Goal: Task Accomplishment & Management: Manage account settings

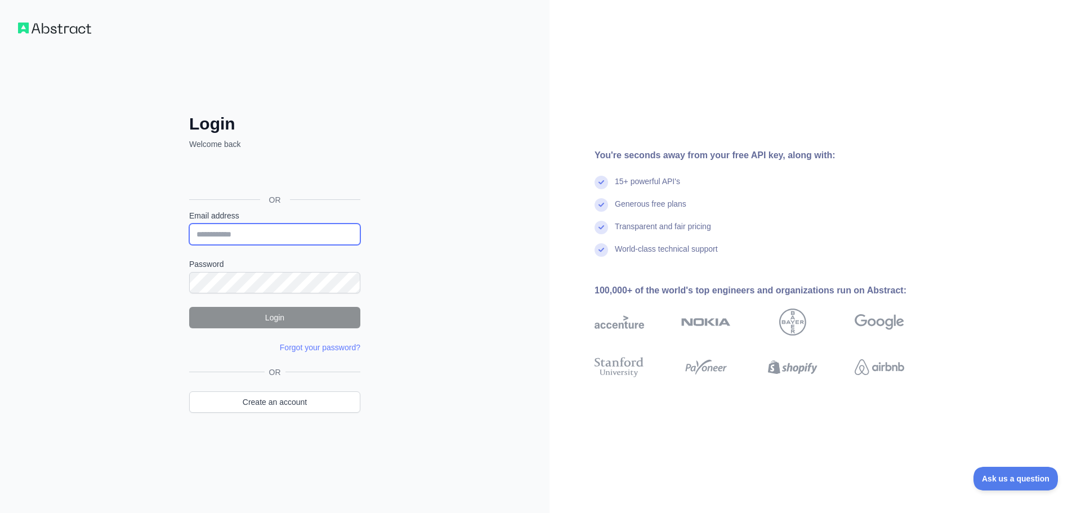
click at [262, 237] on input "Email address" at bounding box center [274, 234] width 171 height 21
paste input "**********"
type input "**********"
click at [95, 240] on div "**********" at bounding box center [275, 256] width 550 height 513
click at [278, 306] on form "**********" at bounding box center [274, 281] width 171 height 143
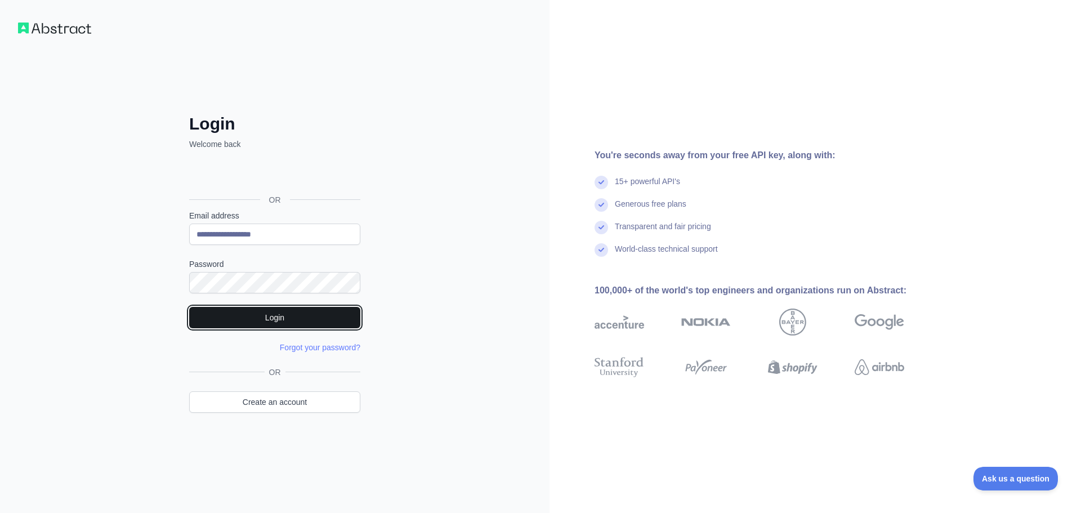
click at [277, 310] on button "Login" at bounding box center [274, 317] width 171 height 21
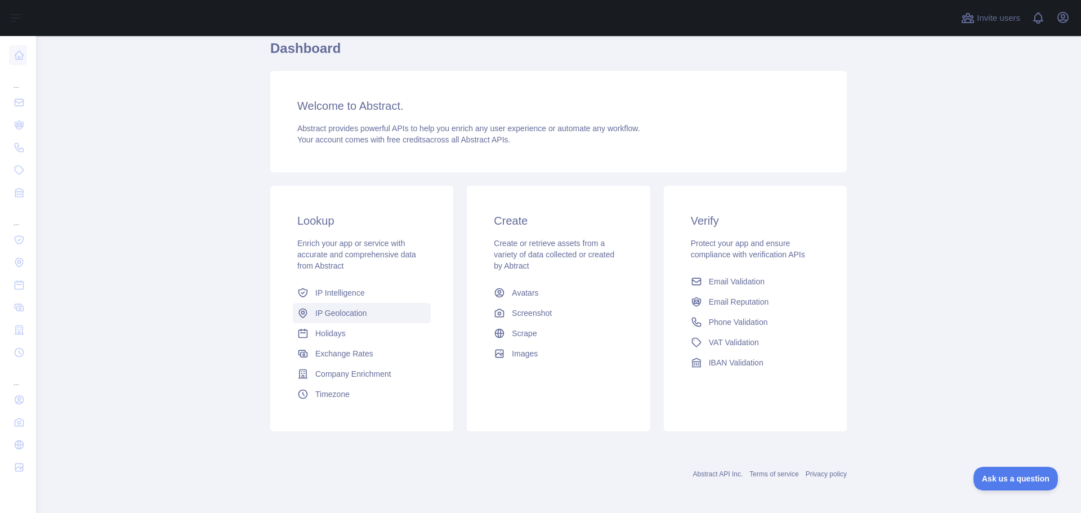
scroll to position [100, 0]
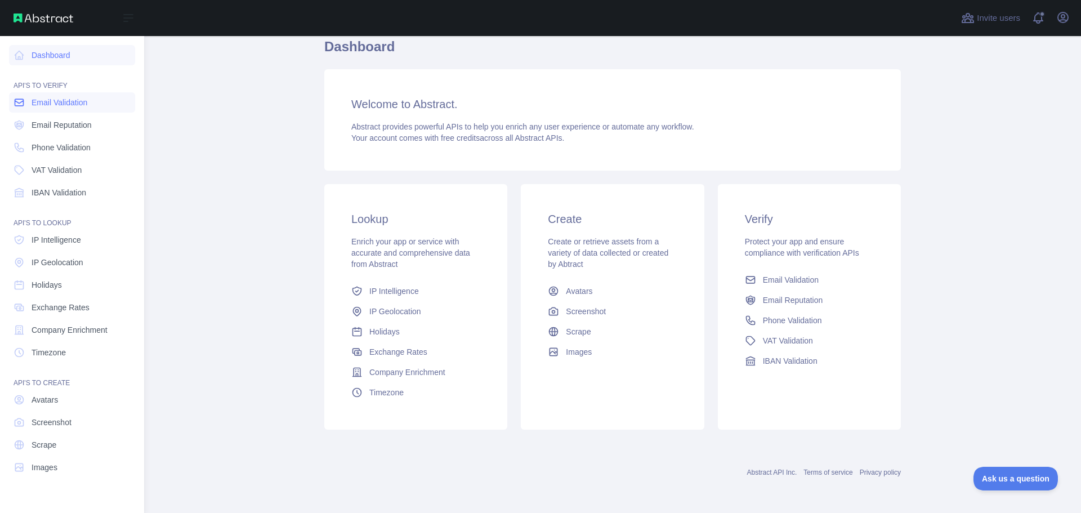
click at [31, 108] on link "Email Validation" at bounding box center [72, 102] width 126 height 20
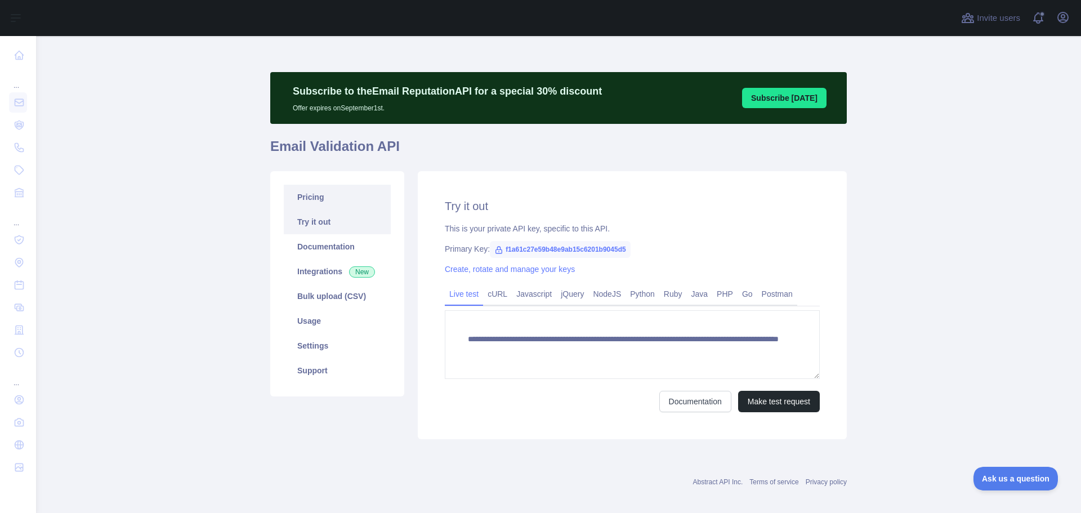
click at [312, 201] on link "Pricing" at bounding box center [337, 197] width 107 height 25
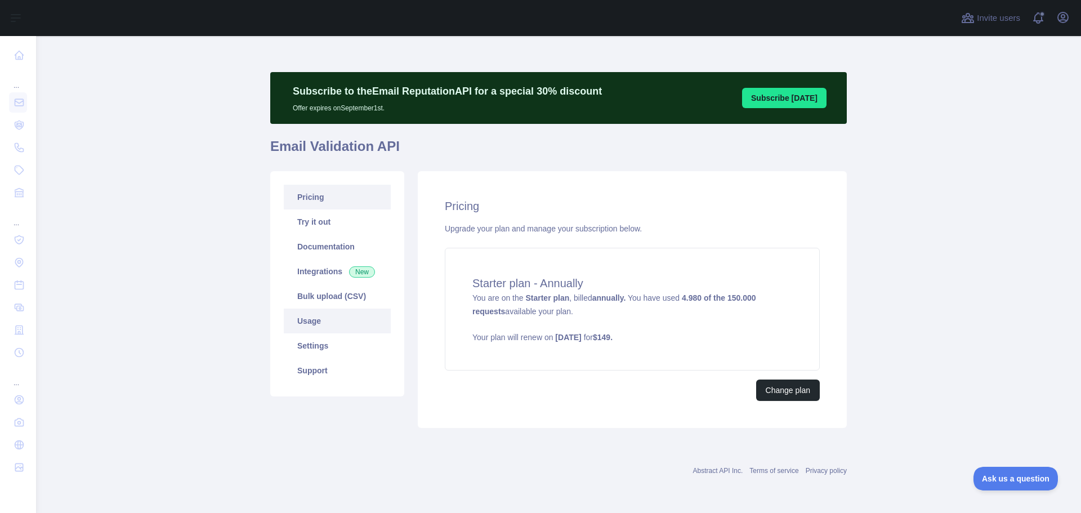
click at [328, 315] on link "Usage" at bounding box center [337, 321] width 107 height 25
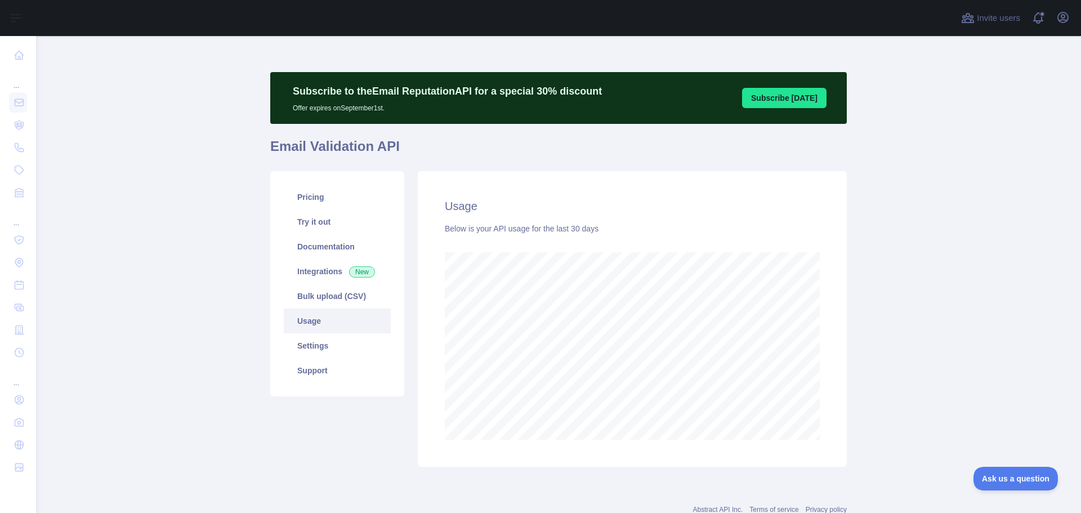
scroll to position [477, 1037]
click at [327, 344] on link "Settings" at bounding box center [337, 345] width 107 height 25
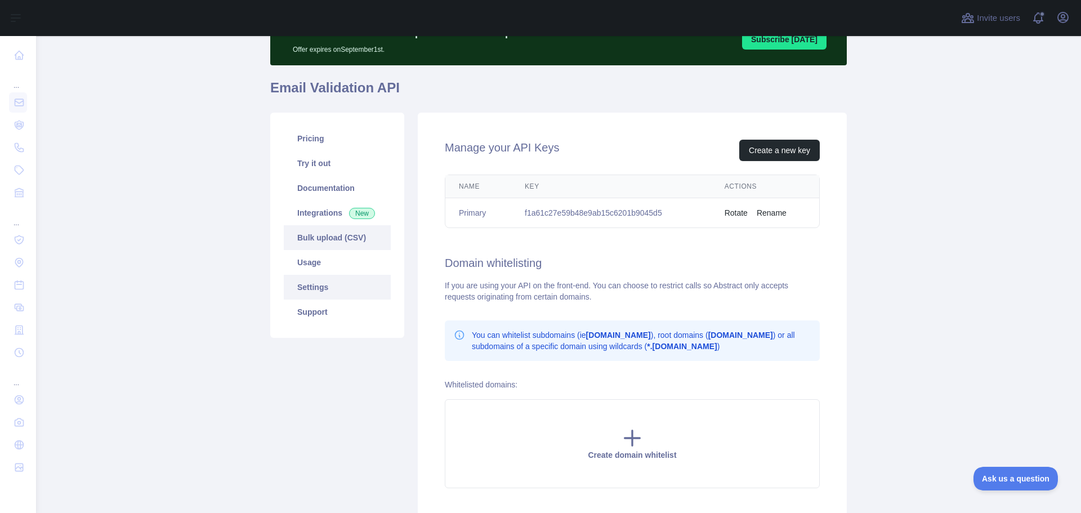
scroll to position [144, 0]
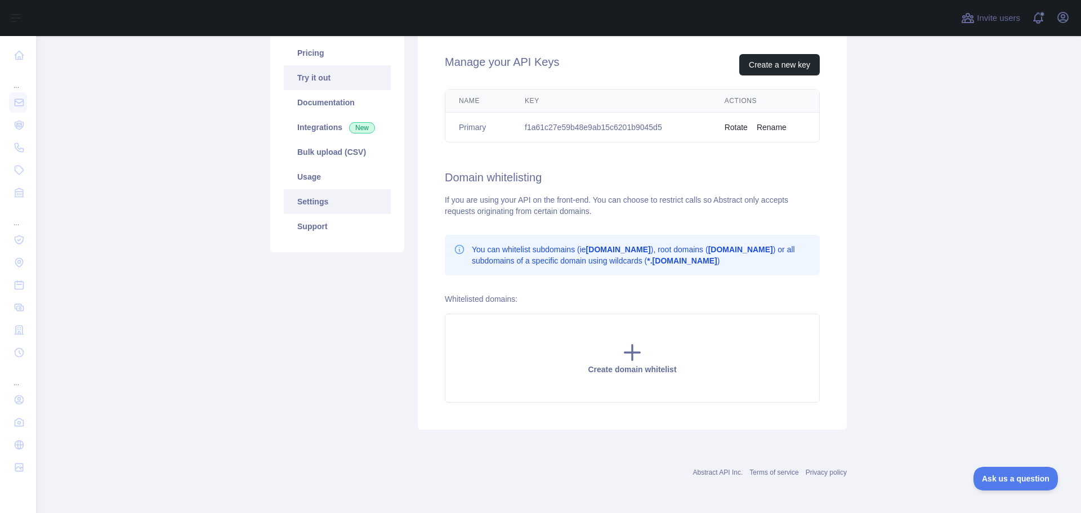
click at [317, 78] on link "Try it out" at bounding box center [337, 77] width 107 height 25
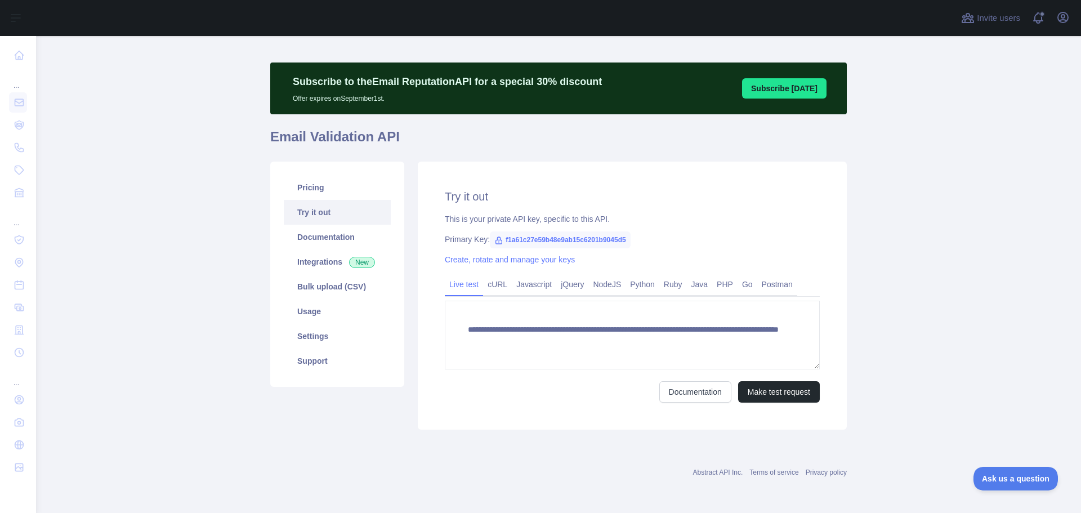
click at [317, 220] on link "Try it out" at bounding box center [337, 212] width 107 height 25
click at [311, 193] on link "Pricing" at bounding box center [337, 187] width 107 height 25
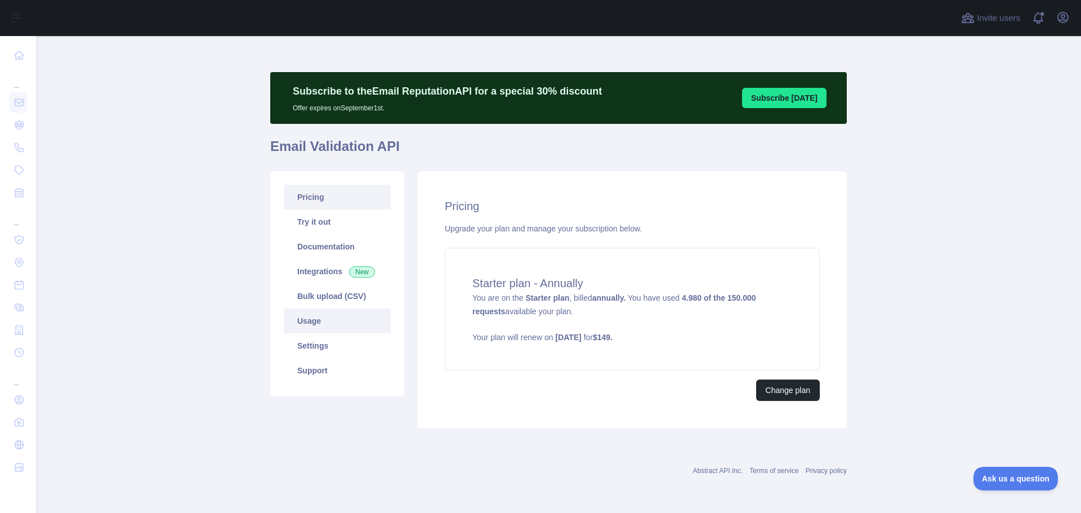
click at [320, 317] on link "Usage" at bounding box center [337, 321] width 107 height 25
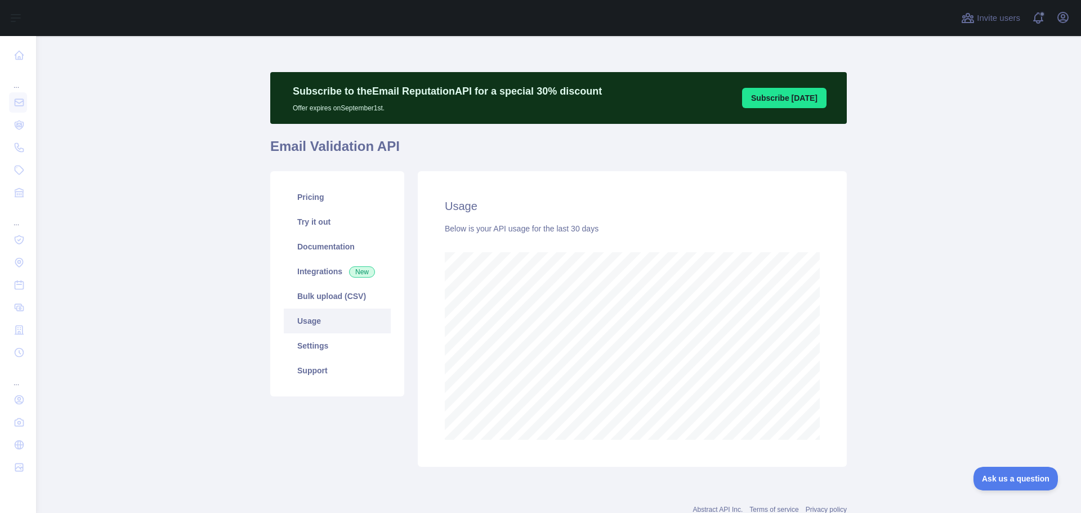
scroll to position [477, 1037]
click at [1058, 21] on icon "button" at bounding box center [1064, 18] width 14 height 14
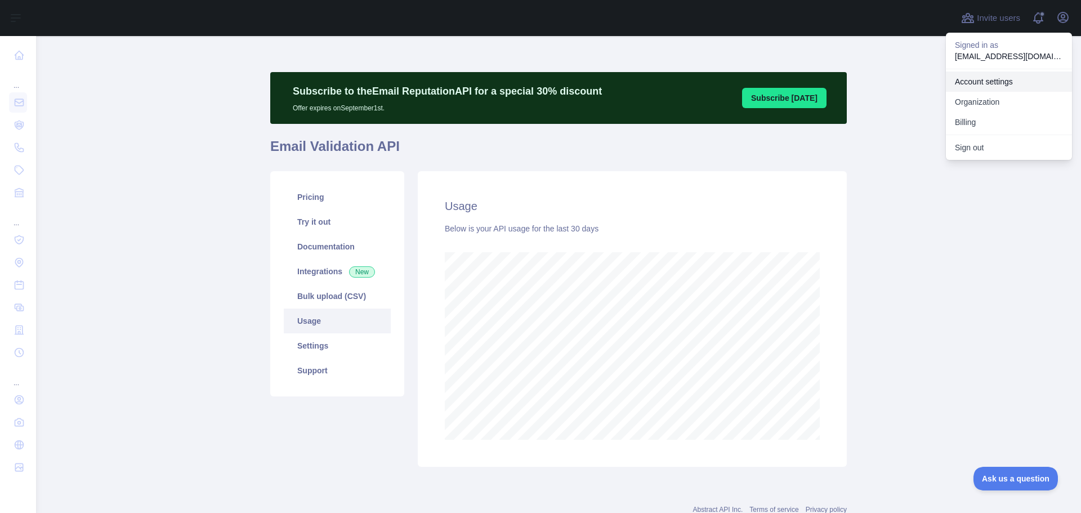
click at [986, 80] on link "Account settings" at bounding box center [1009, 82] width 126 height 20
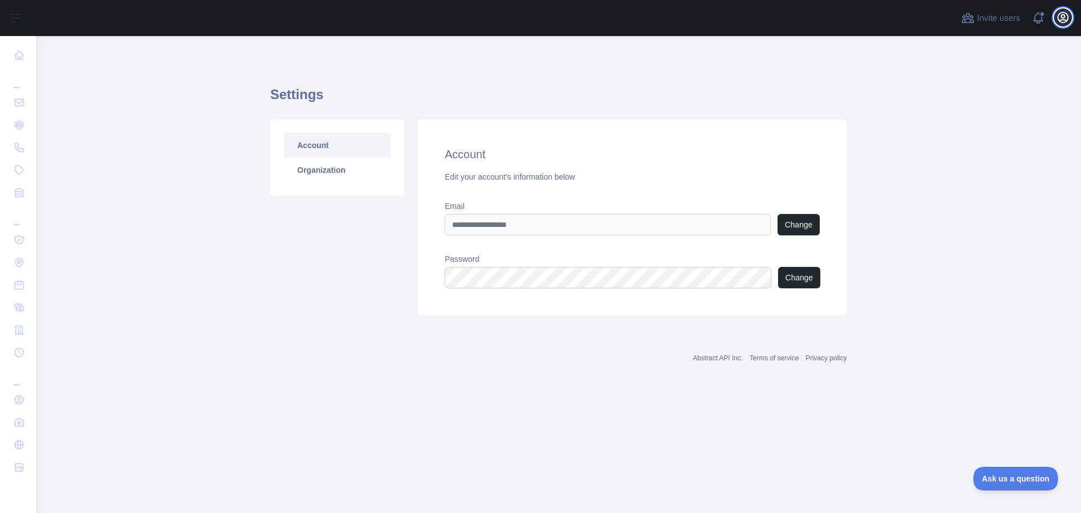
click at [1063, 20] on icon "button" at bounding box center [1063, 17] width 10 height 10
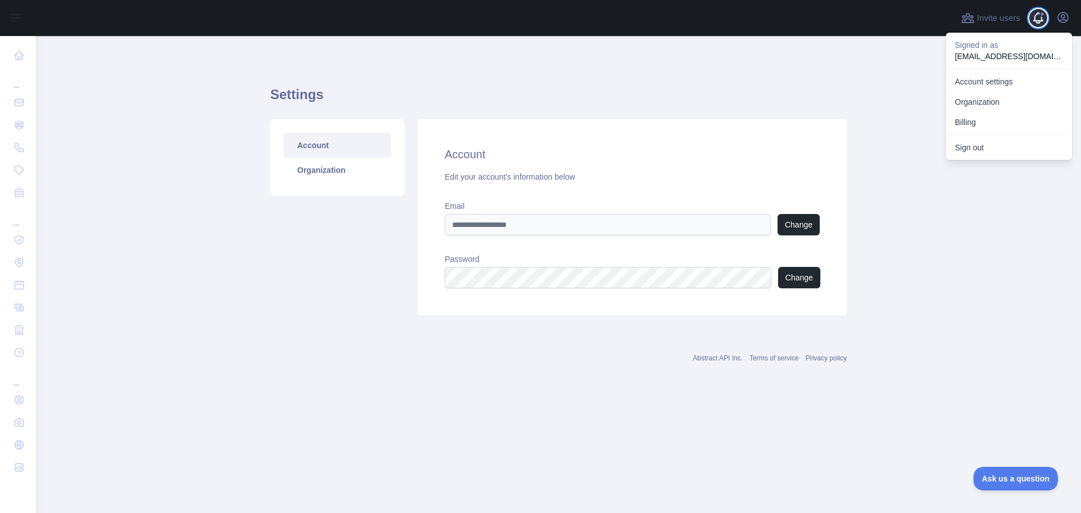
click at [1032, 25] on span at bounding box center [1043, 18] width 23 height 36
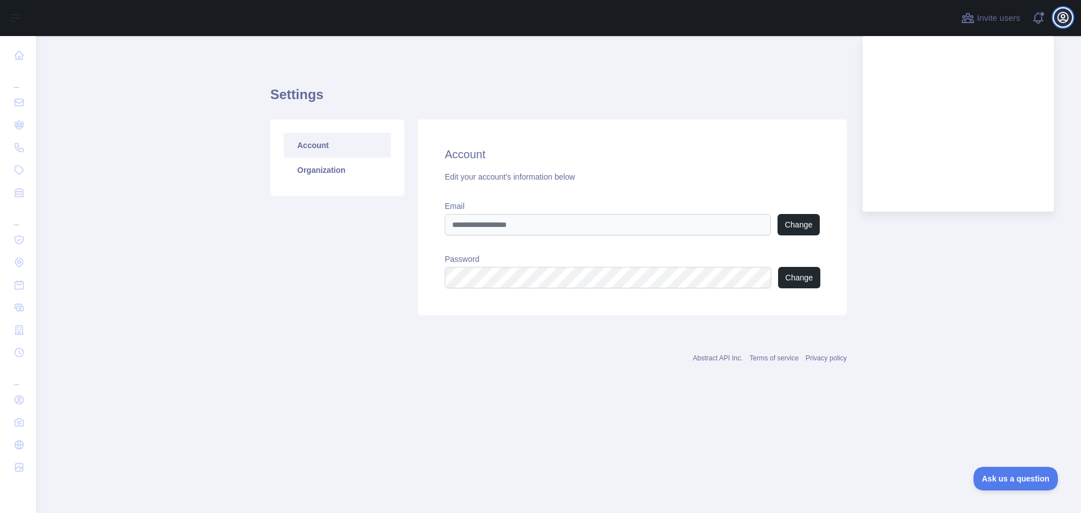
click at [1068, 20] on icon "button" at bounding box center [1064, 18] width 14 height 14
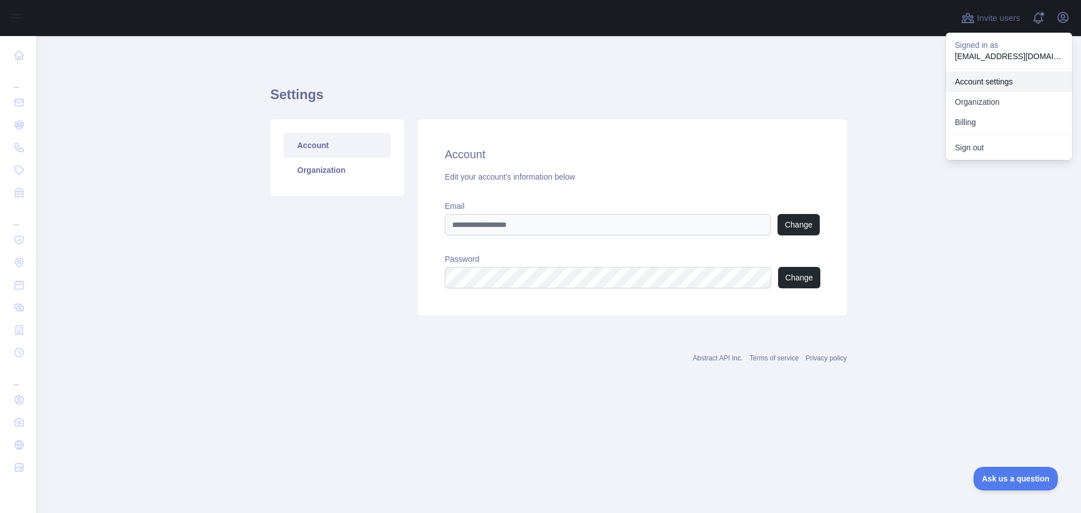
click at [1014, 81] on link "Account settings" at bounding box center [1009, 82] width 126 height 20
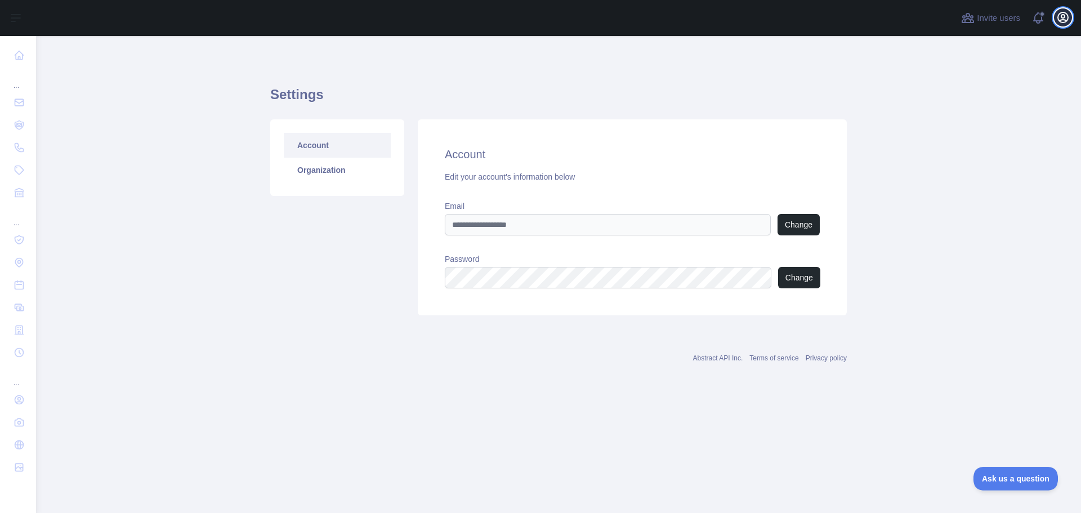
click at [1070, 23] on button "Open user menu" at bounding box center [1063, 17] width 18 height 18
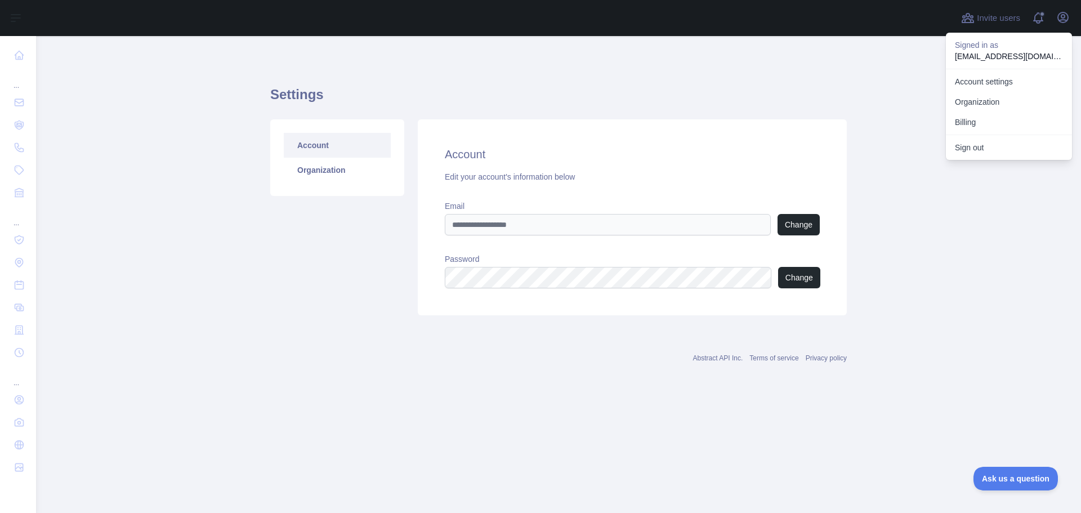
click at [912, 153] on main "Settings Account Organization Account Edit your account's information below Ema…" at bounding box center [558, 274] width 1045 height 477
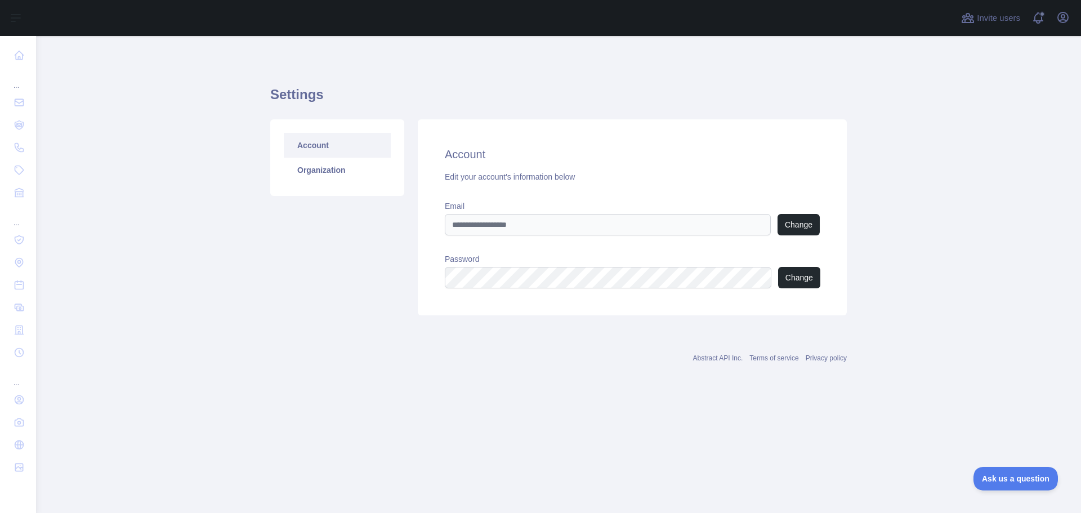
click at [531, 236] on div "Account Edit your account's information below Email Change Password Change" at bounding box center [632, 217] width 429 height 196
click at [578, 299] on div "Account Edit your account's information below Email Change Password Change" at bounding box center [632, 217] width 429 height 196
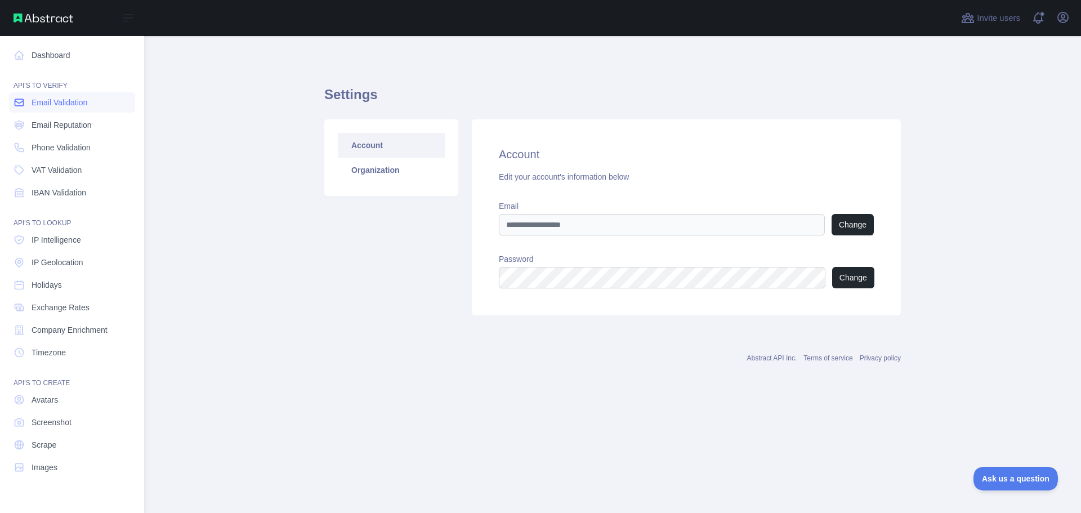
click at [50, 109] on link "Email Validation" at bounding box center [72, 102] width 126 height 20
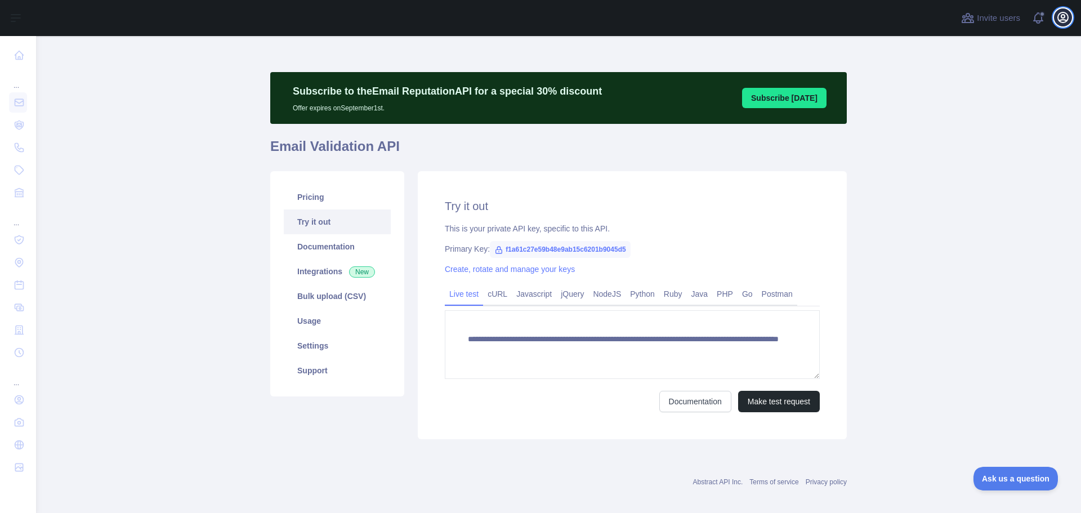
click at [1058, 16] on icon "button" at bounding box center [1064, 18] width 14 height 14
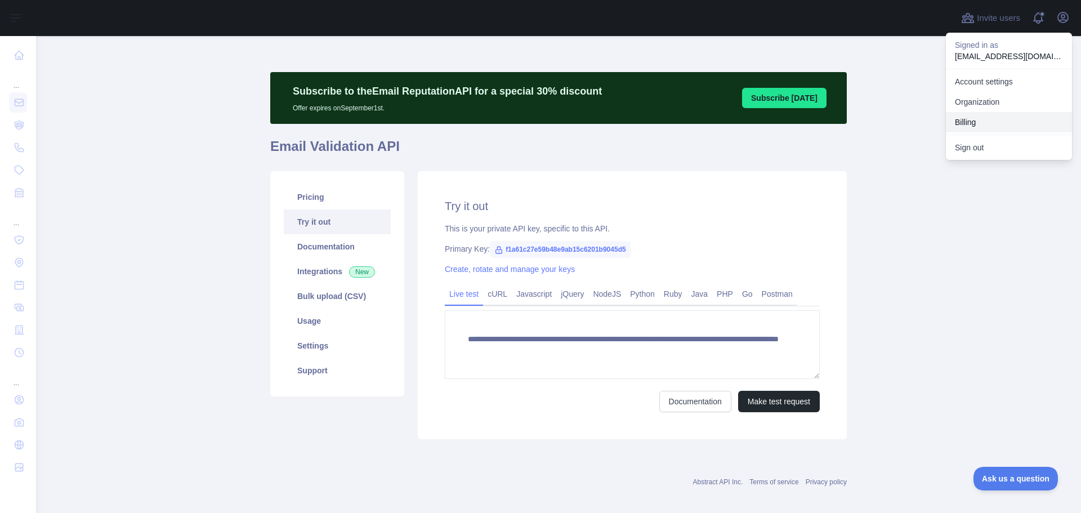
click at [995, 123] on button "Billing" at bounding box center [1009, 122] width 126 height 20
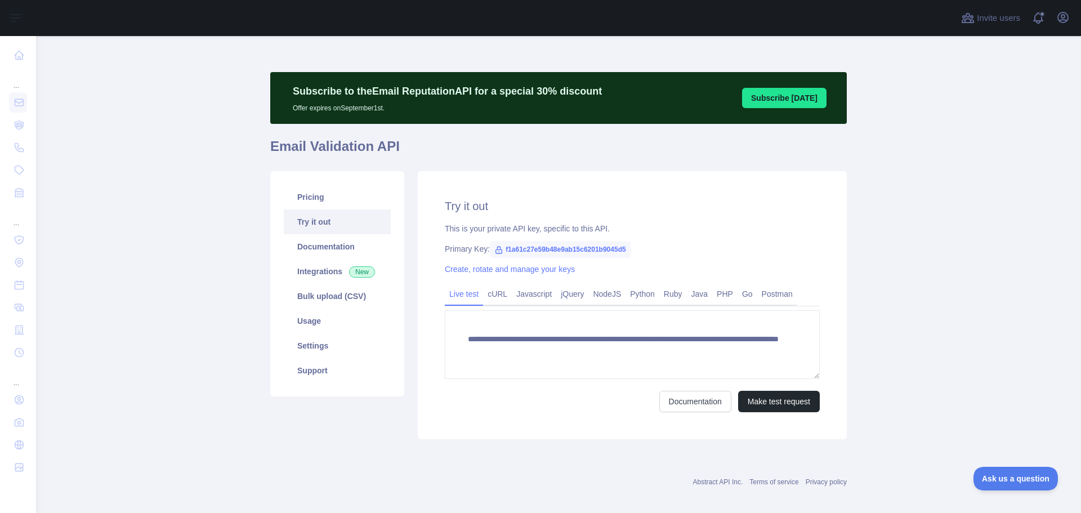
click at [336, 225] on link "Try it out" at bounding box center [337, 222] width 107 height 25
click at [750, 403] on button "Make test request" at bounding box center [779, 401] width 82 height 21
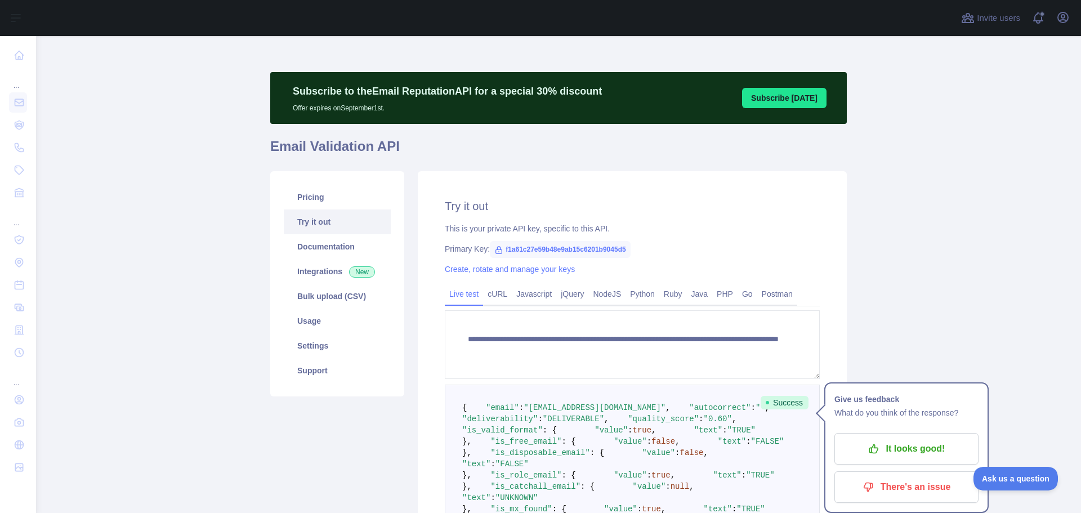
click at [759, 104] on button "Subscribe [DATE]" at bounding box center [784, 98] width 84 height 20
click at [1035, 17] on span at bounding box center [1043, 18] width 23 height 36
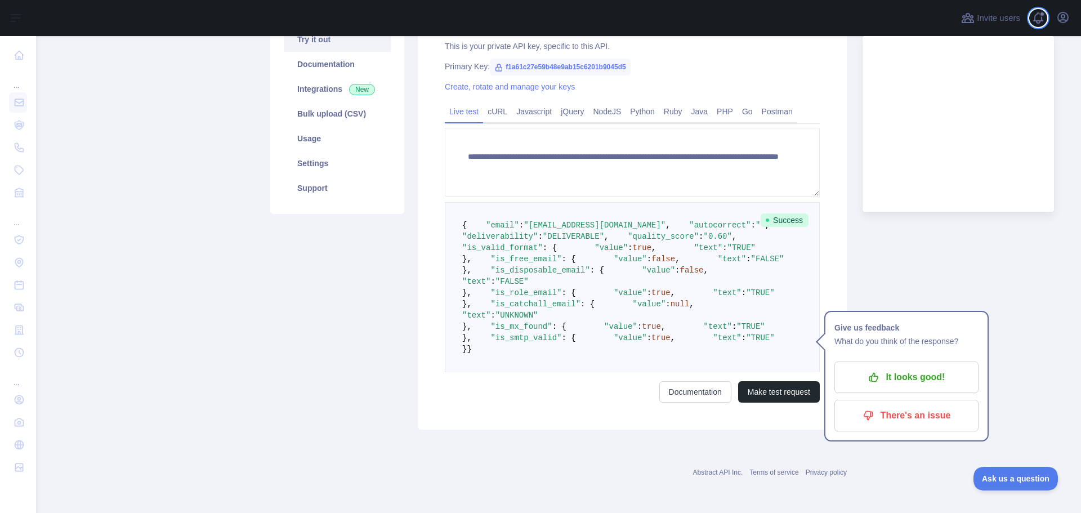
scroll to position [225, 0]
click at [1041, 20] on span at bounding box center [1043, 18] width 23 height 36
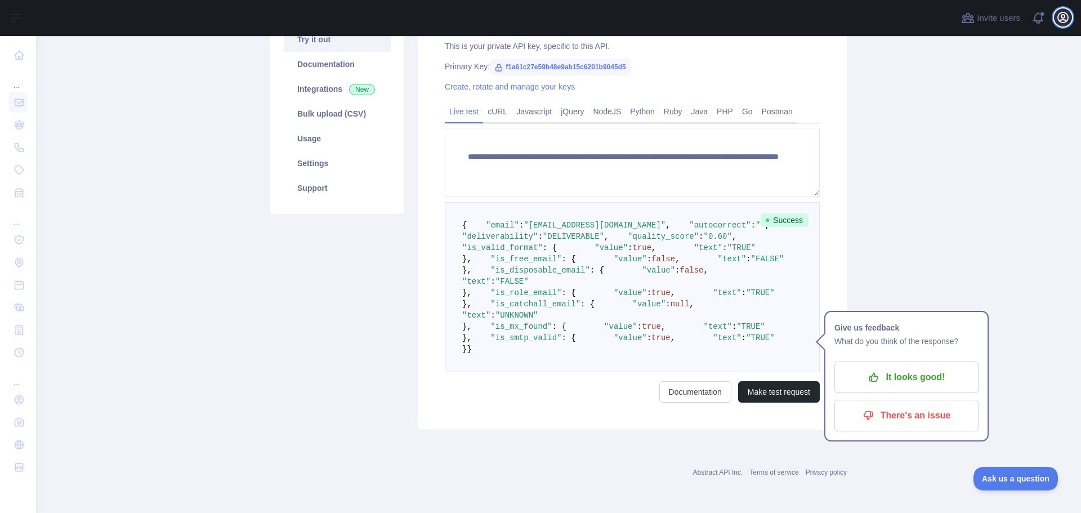
click at [1069, 17] on icon "button" at bounding box center [1064, 18] width 14 height 14
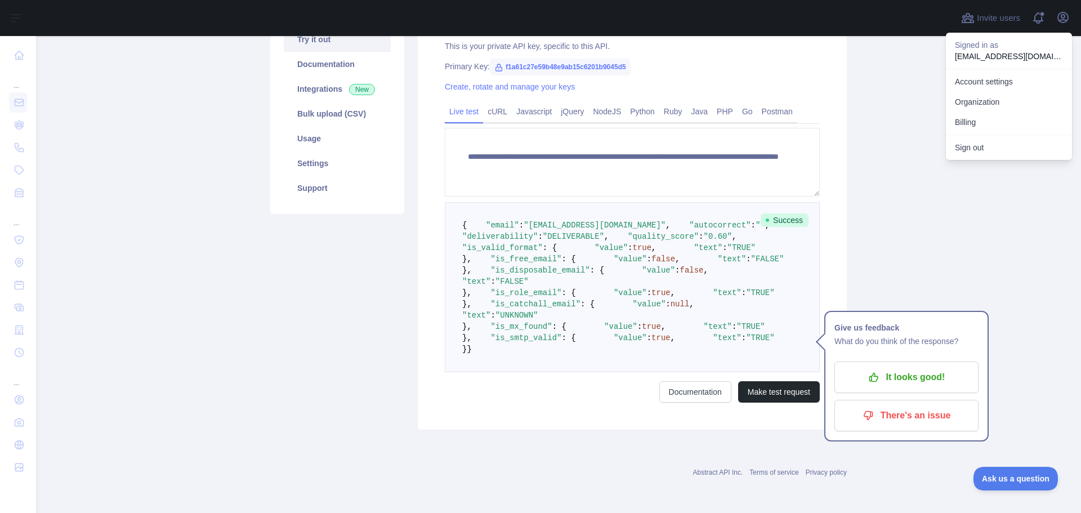
click at [386, 216] on div "Pricing Try it out Documentation Integrations New Bulk upload (CSV) Usage Setti…" at bounding box center [338, 209] width 148 height 441
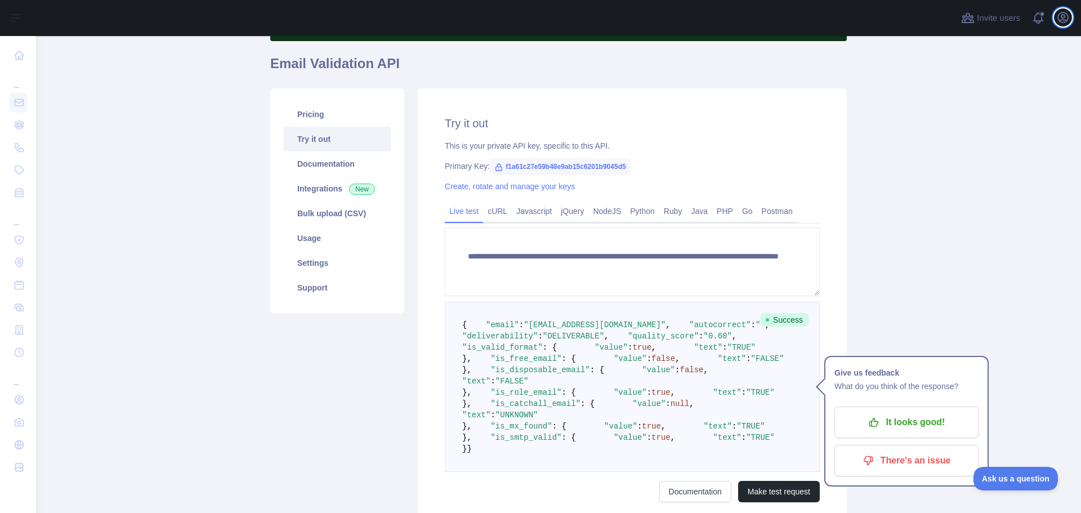
scroll to position [56, 0]
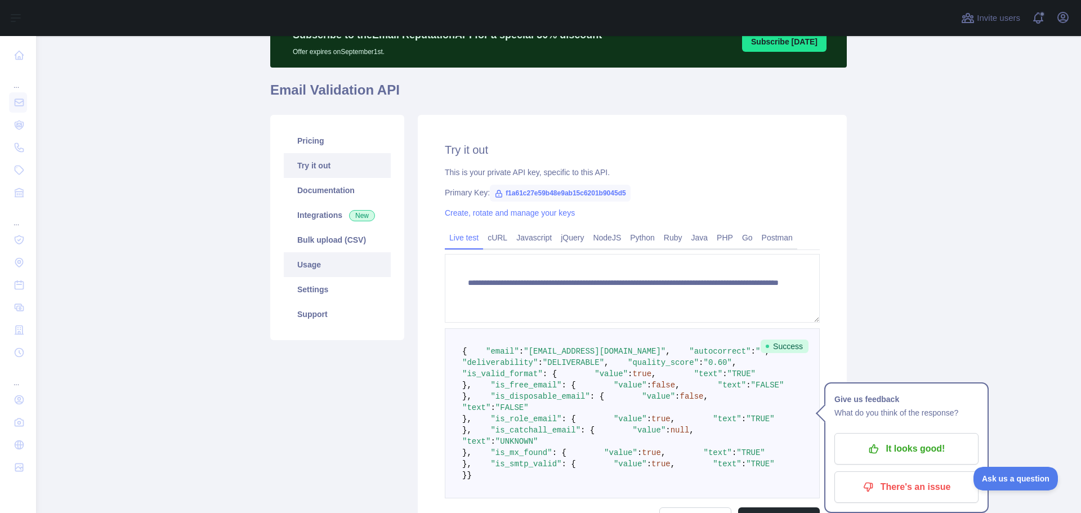
click at [327, 261] on link "Usage" at bounding box center [337, 264] width 107 height 25
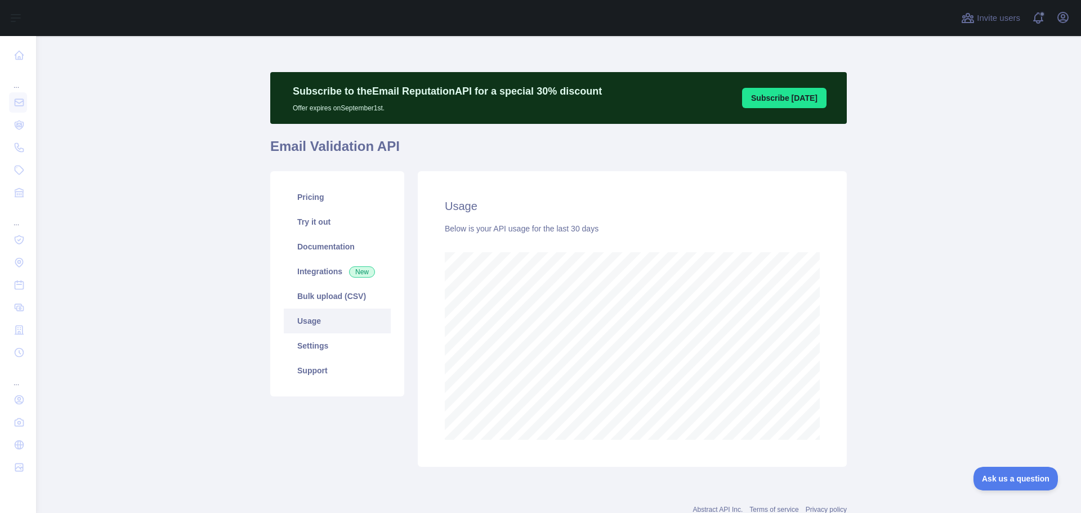
scroll to position [477, 1037]
click at [323, 337] on link "Settings" at bounding box center [337, 345] width 107 height 25
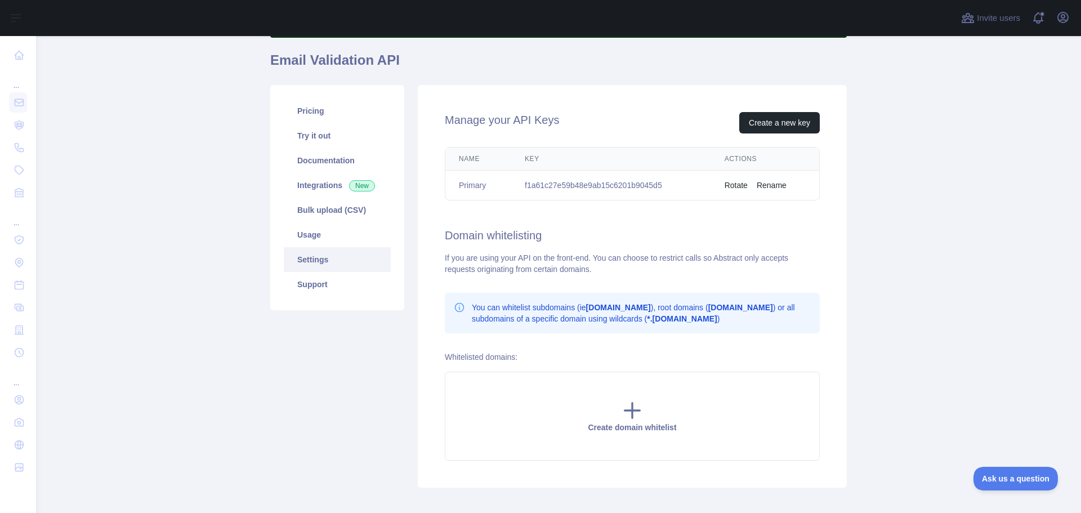
scroll to position [113, 0]
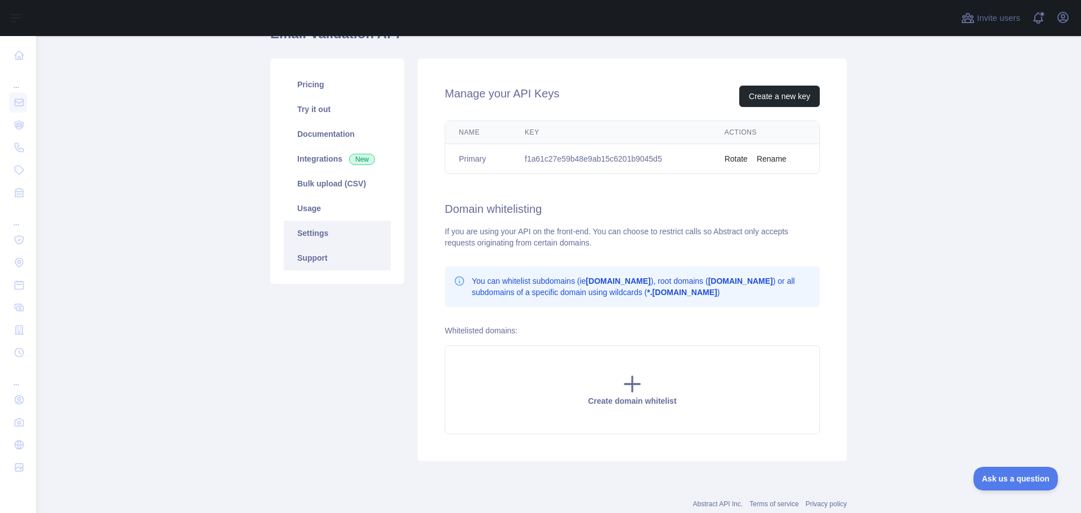
click at [318, 255] on link "Support" at bounding box center [337, 258] width 107 height 25
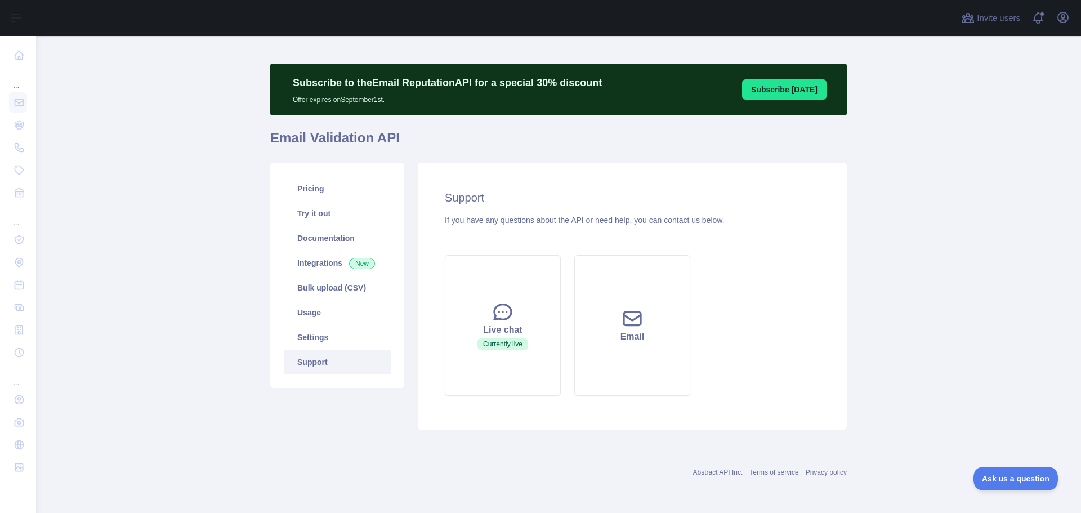
scroll to position [8, 0]
click at [320, 339] on link "Settings" at bounding box center [337, 337] width 107 height 25
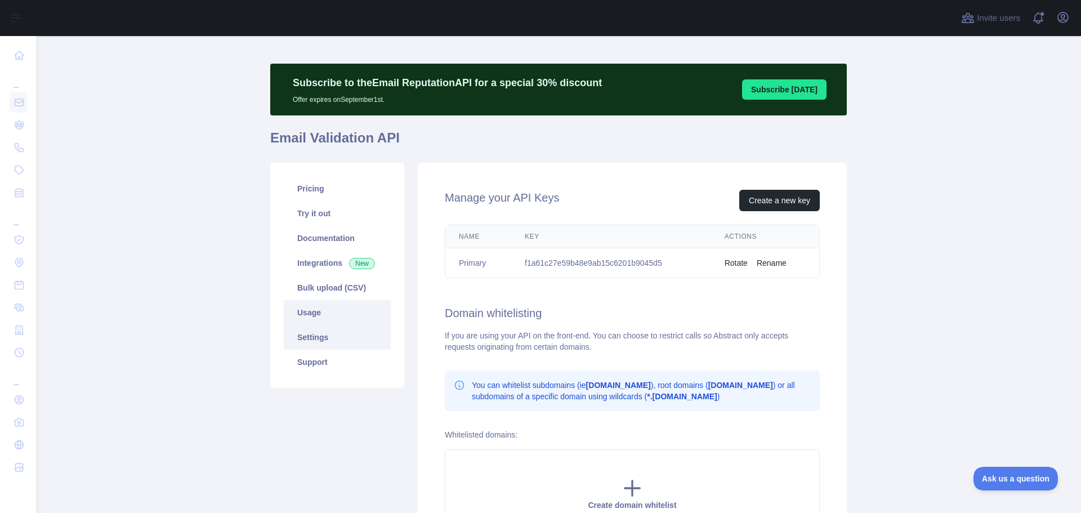
click at [313, 315] on link "Usage" at bounding box center [337, 312] width 107 height 25
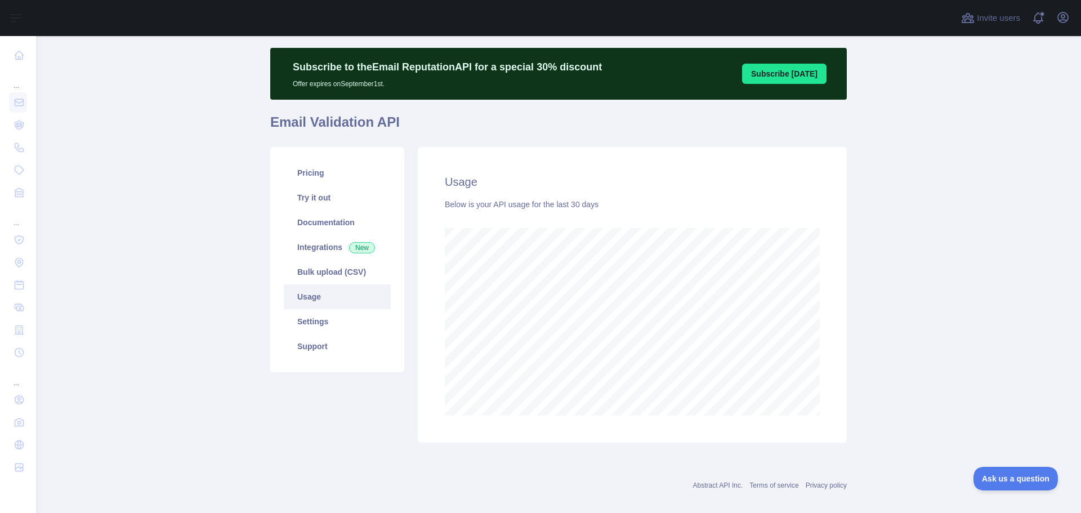
scroll to position [37, 0]
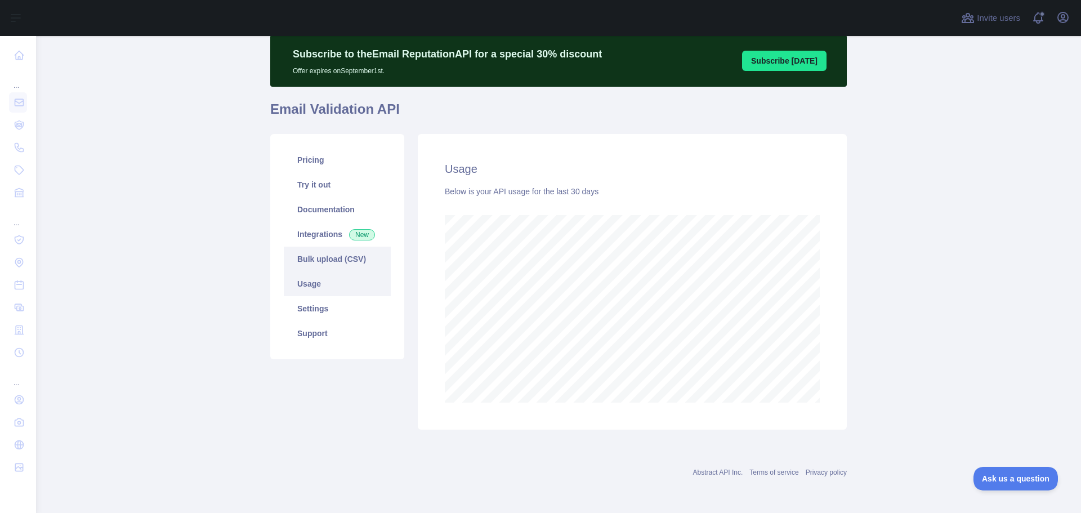
click at [325, 264] on link "Bulk upload (CSV)" at bounding box center [337, 259] width 107 height 25
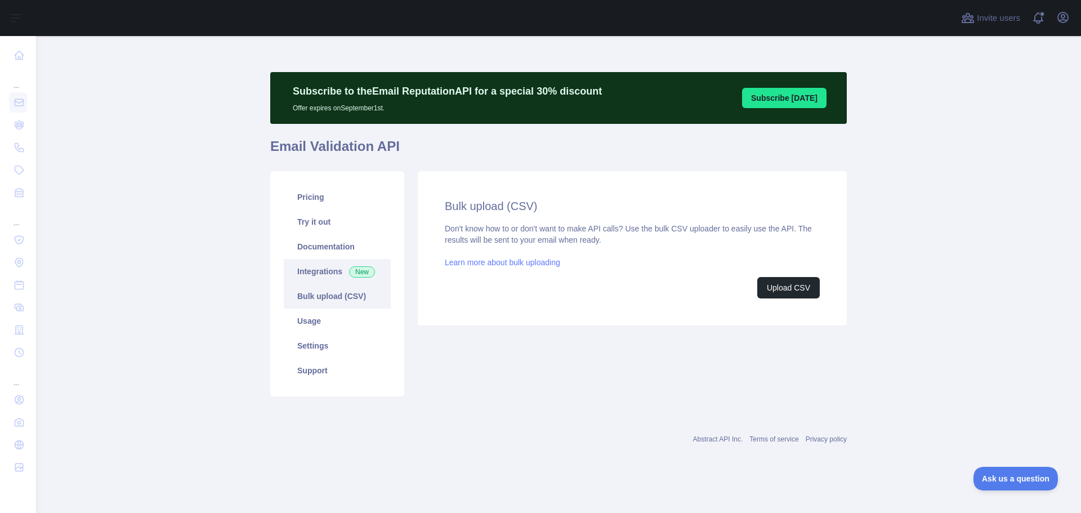
click at [329, 278] on link "Integrations New" at bounding box center [337, 271] width 107 height 25
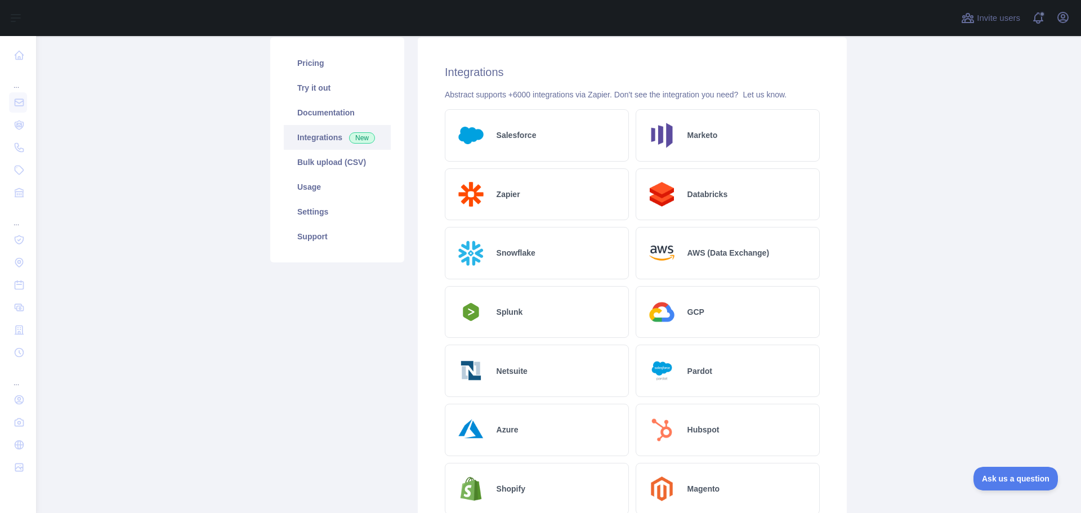
scroll to position [113, 0]
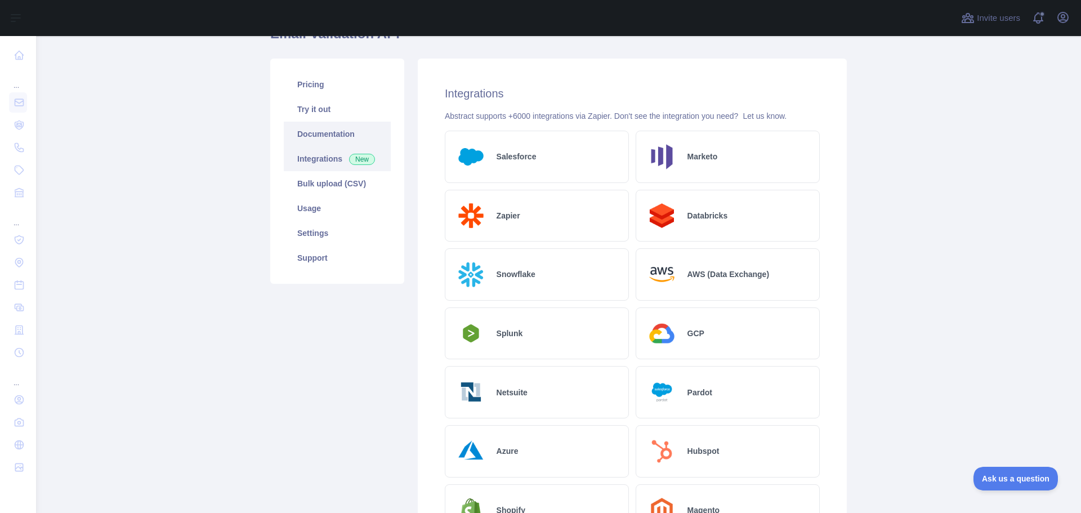
click at [332, 138] on link "Documentation" at bounding box center [337, 134] width 107 height 25
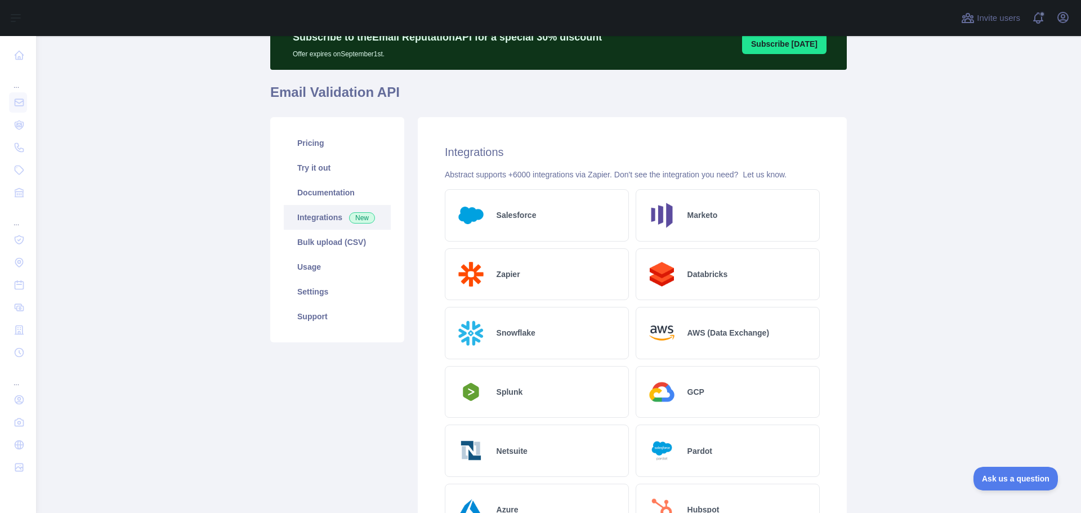
scroll to position [0, 0]
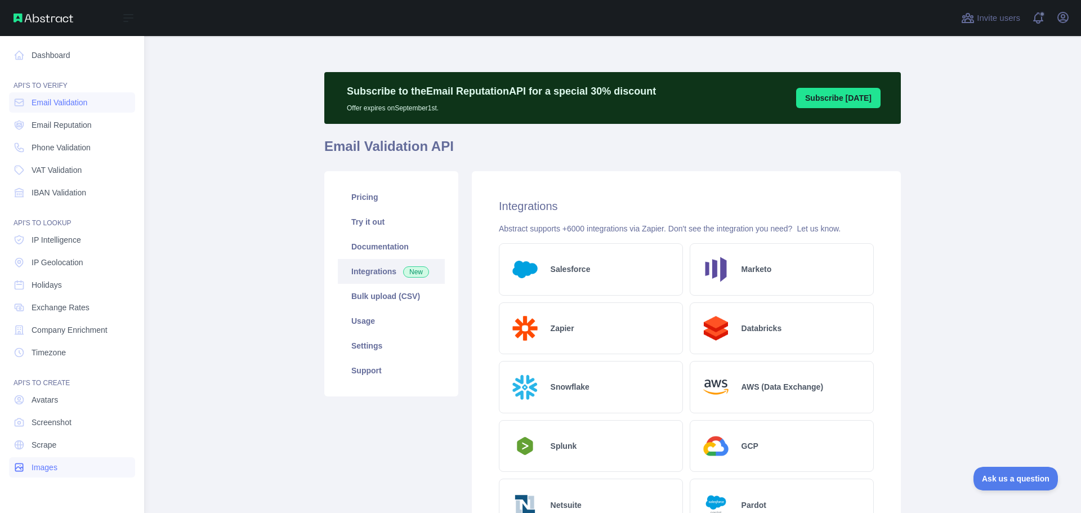
click at [55, 457] on link "Images" at bounding box center [72, 467] width 126 height 20
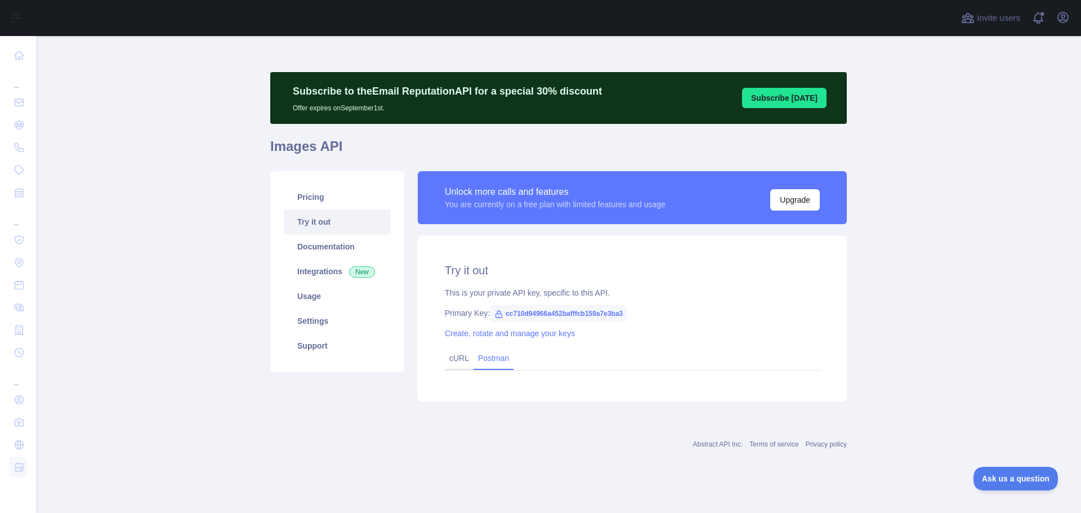
click at [488, 363] on link "Postman" at bounding box center [494, 358] width 40 height 18
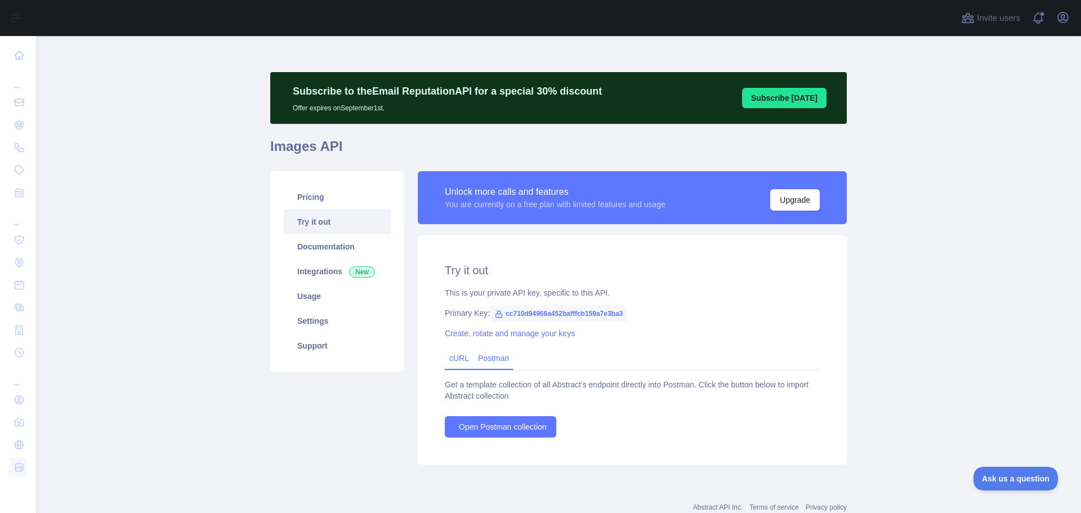
click at [458, 363] on div "cURL" at bounding box center [459, 359] width 29 height 22
click at [318, 241] on link "Documentation" at bounding box center [337, 246] width 107 height 25
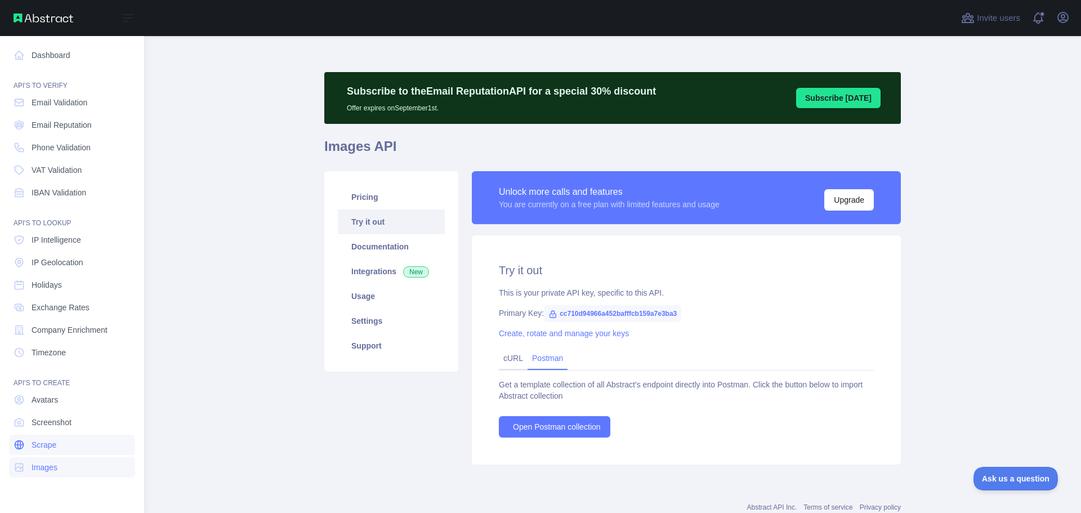
click at [80, 453] on link "Scrape" at bounding box center [72, 445] width 126 height 20
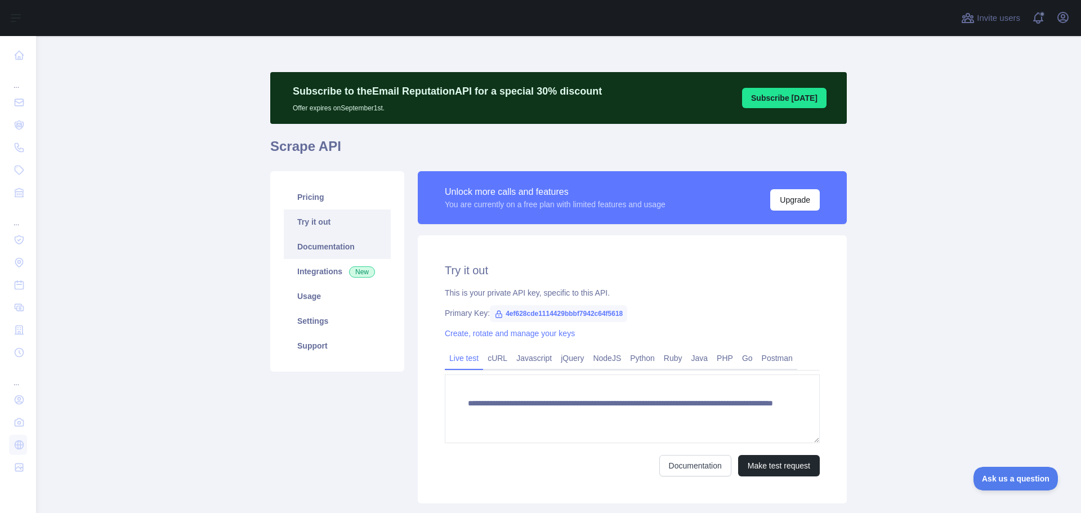
click at [342, 254] on link "Documentation" at bounding box center [337, 246] width 107 height 25
click at [342, 210] on link "Try it out" at bounding box center [337, 222] width 107 height 25
click at [342, 205] on link "Pricing" at bounding box center [337, 197] width 107 height 25
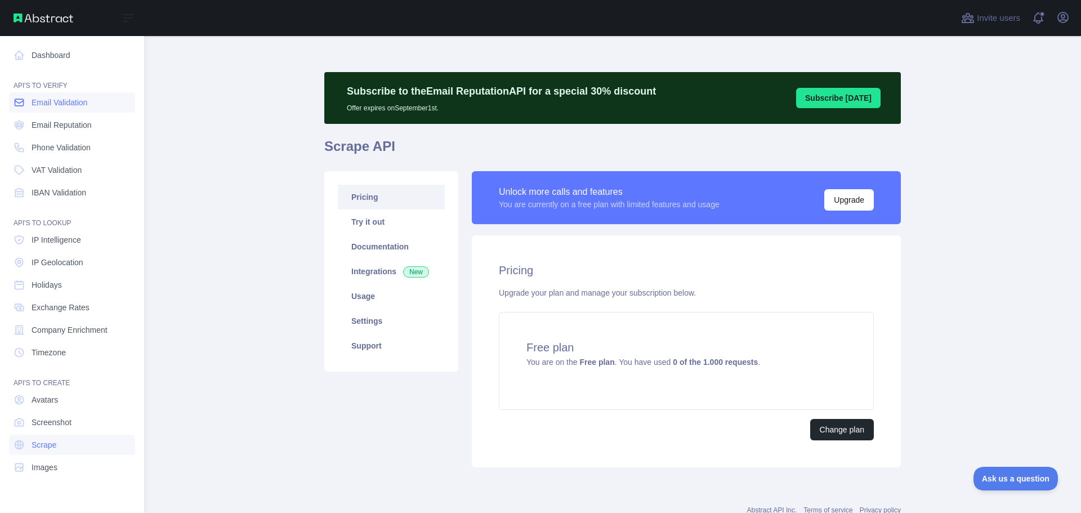
click at [50, 104] on span "Email Validation" at bounding box center [60, 102] width 56 height 11
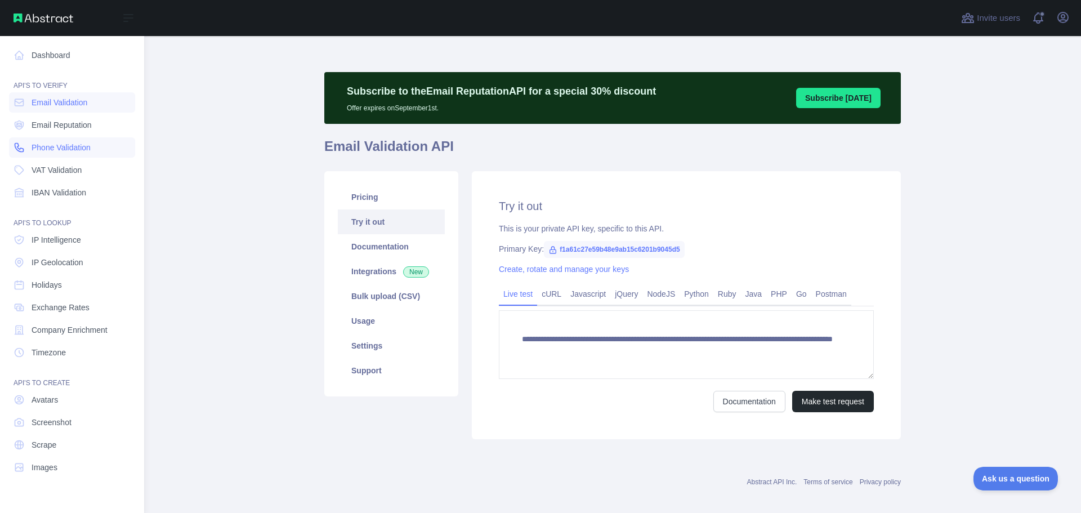
click at [69, 147] on span "Phone Validation" at bounding box center [61, 147] width 59 height 11
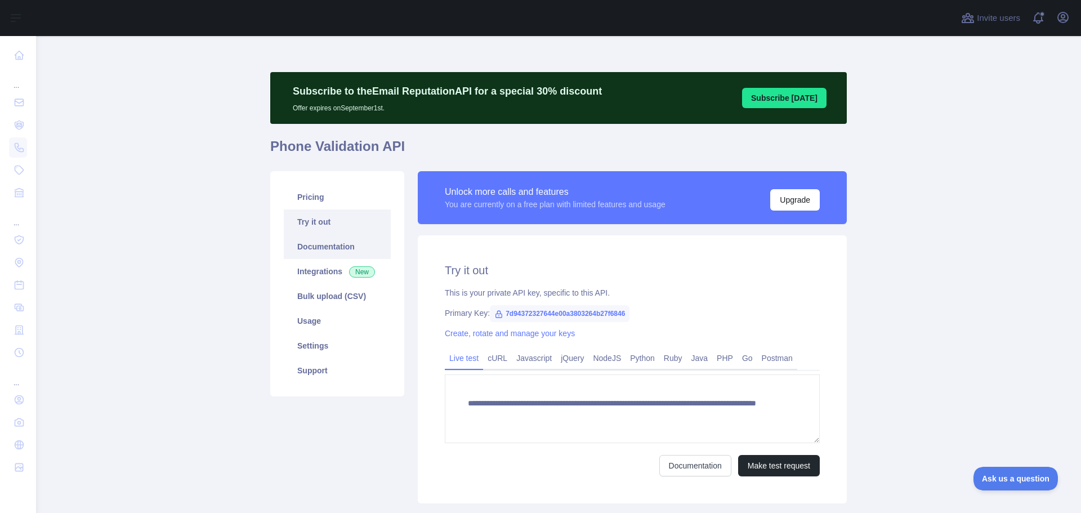
click at [308, 238] on link "Documentation" at bounding box center [337, 246] width 107 height 25
click at [314, 199] on link "Pricing" at bounding box center [337, 197] width 107 height 25
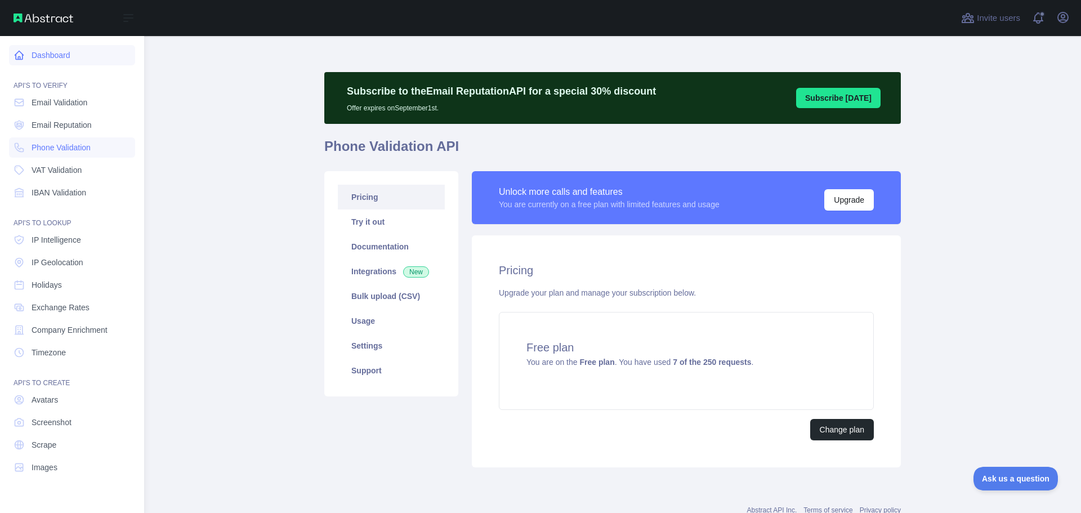
click at [28, 62] on link "Dashboard" at bounding box center [72, 55] width 126 height 20
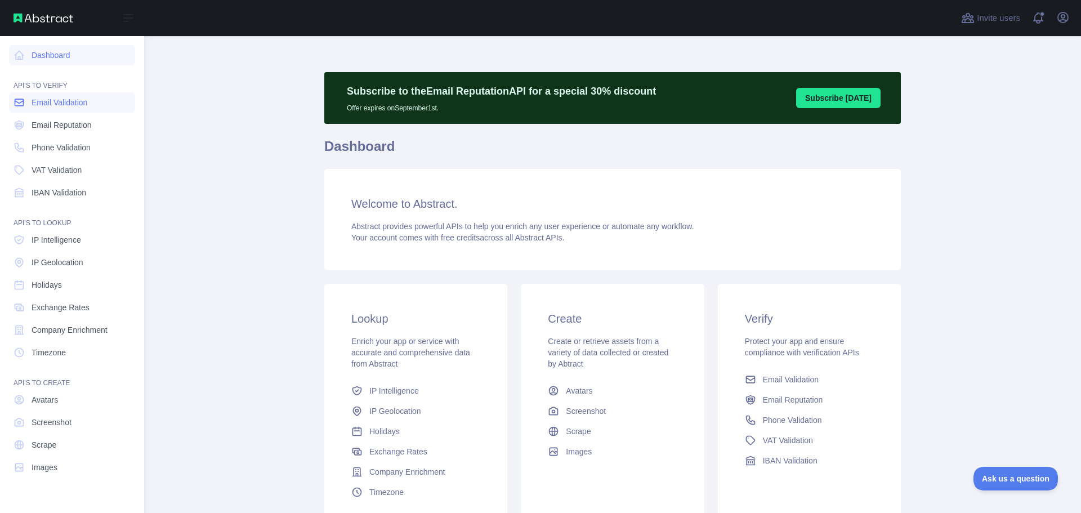
click at [46, 104] on span "Email Validation" at bounding box center [60, 102] width 56 height 11
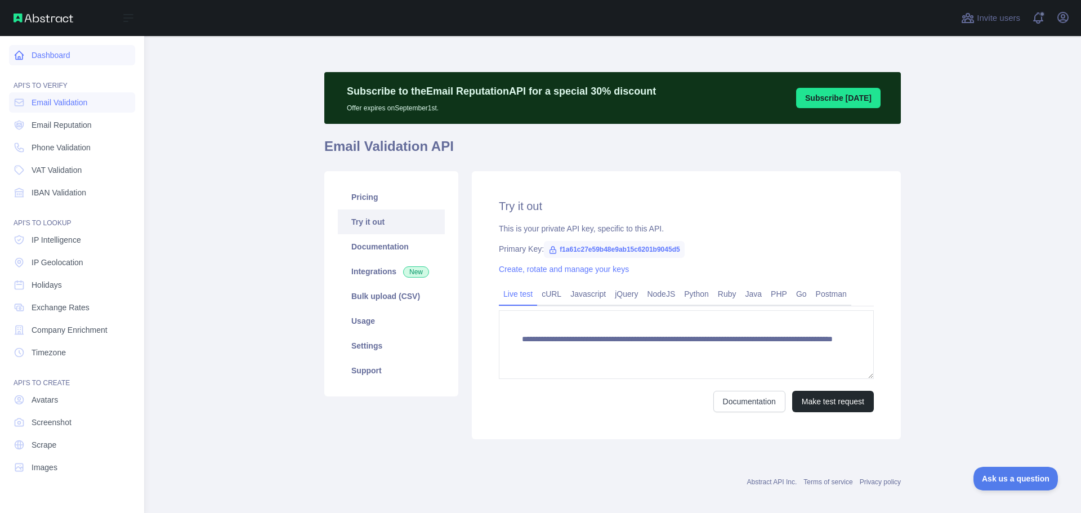
click at [47, 55] on link "Dashboard" at bounding box center [72, 55] width 126 height 20
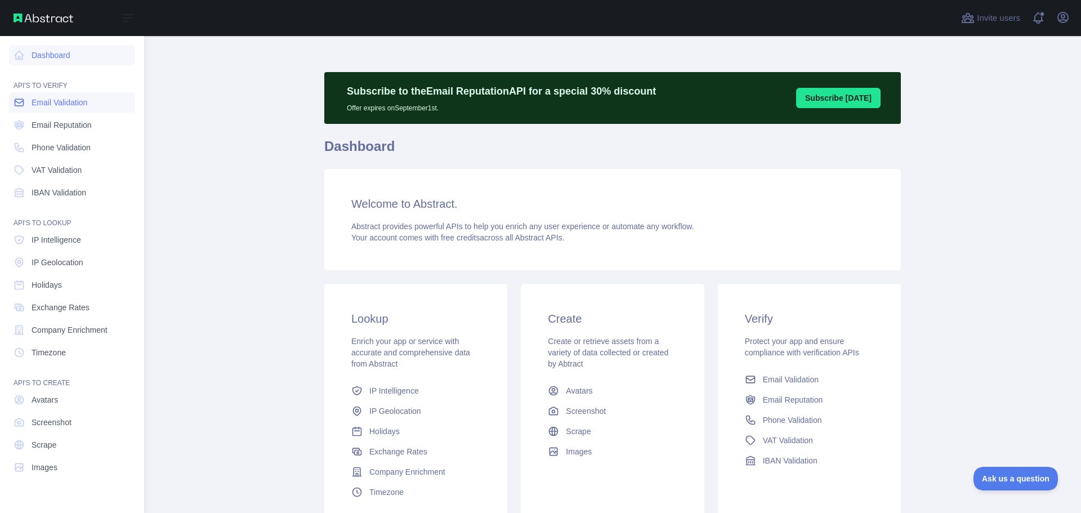
click at [62, 108] on link "Email Validation" at bounding box center [72, 102] width 126 height 20
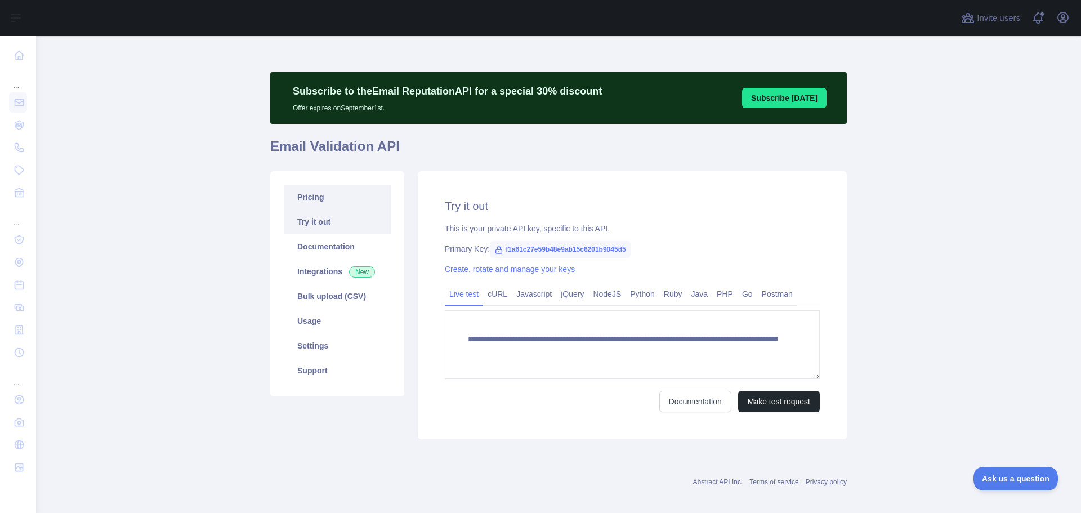
click at [327, 199] on link "Pricing" at bounding box center [337, 197] width 107 height 25
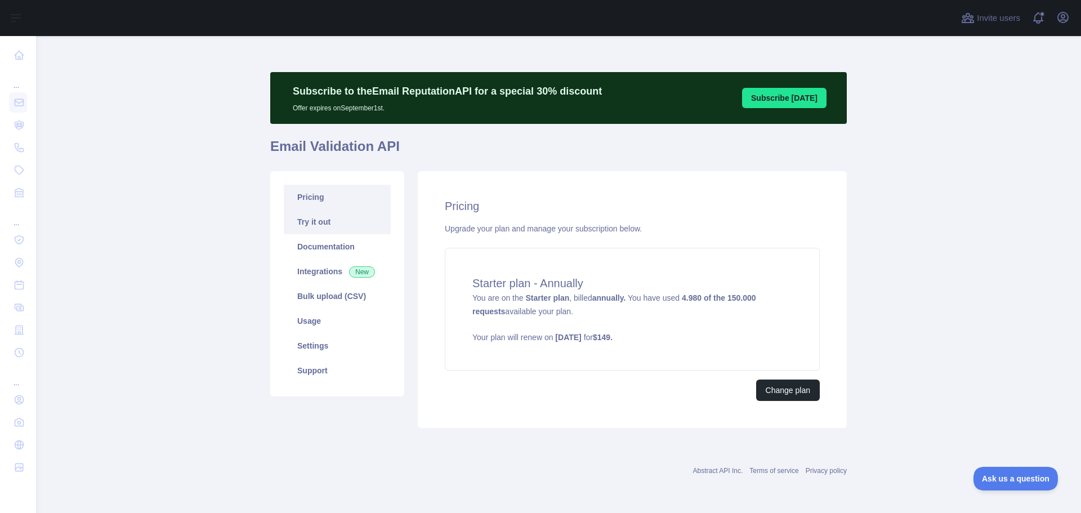
click at [342, 226] on link "Try it out" at bounding box center [337, 222] width 107 height 25
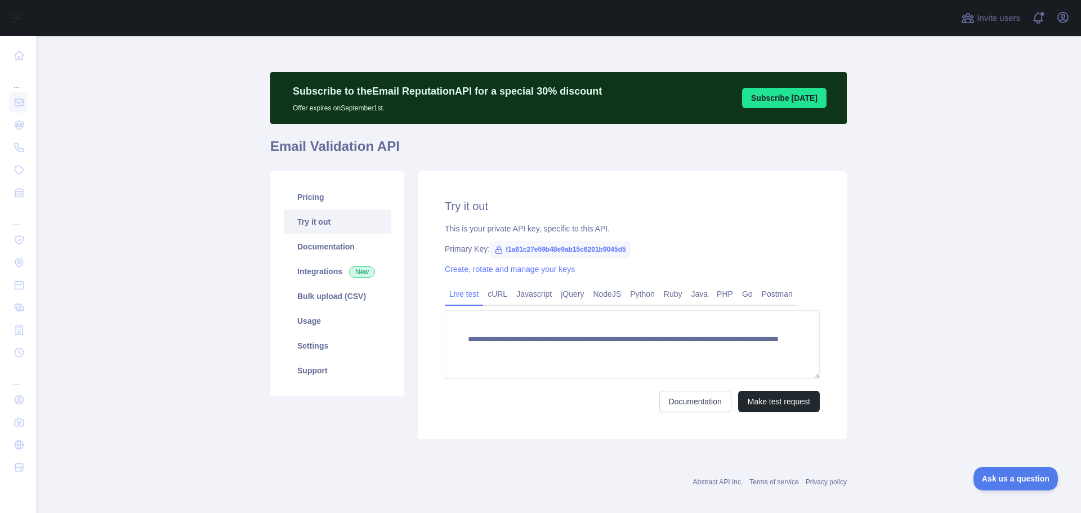
click at [340, 212] on link "Try it out" at bounding box center [337, 222] width 107 height 25
click at [338, 203] on link "Pricing" at bounding box center [337, 197] width 107 height 25
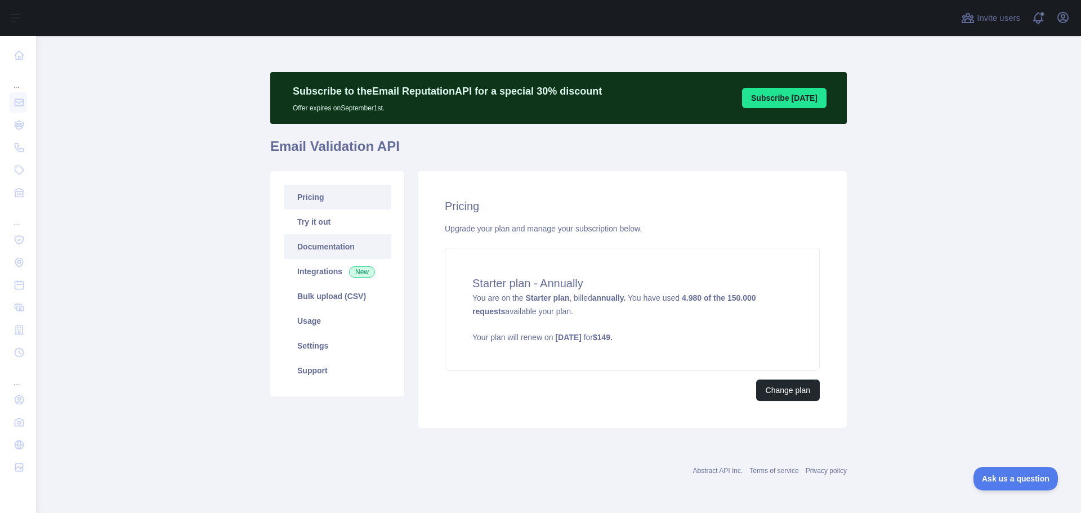
click at [357, 248] on link "Documentation" at bounding box center [337, 246] width 107 height 25
click at [350, 310] on link "Usage" at bounding box center [337, 321] width 107 height 25
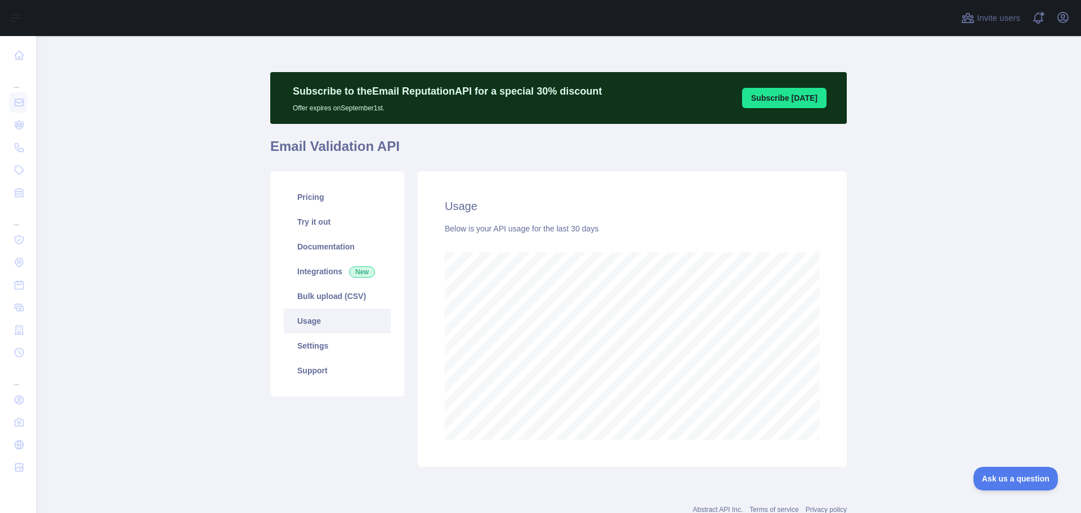
scroll to position [477, 1037]
click at [325, 226] on link "Try it out" at bounding box center [337, 222] width 107 height 25
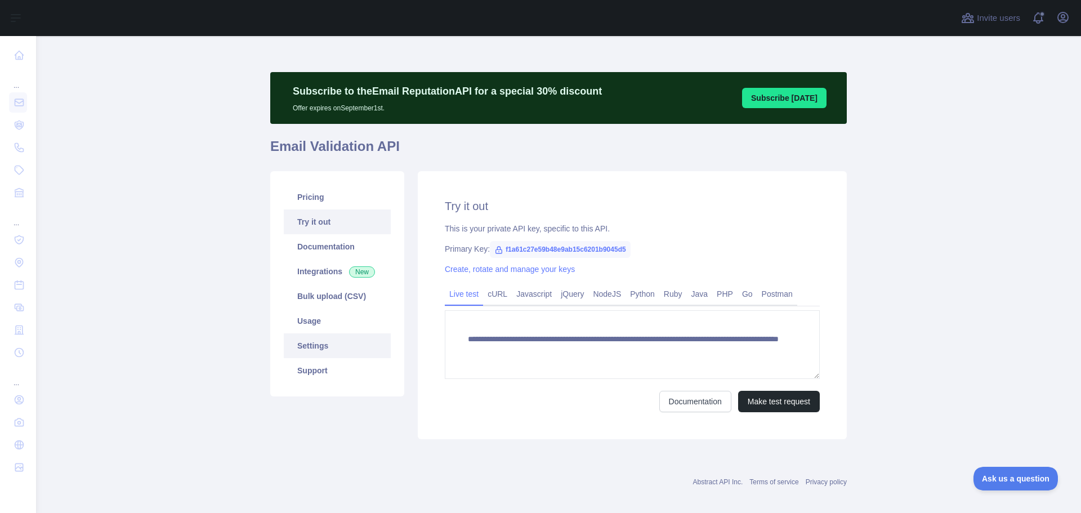
click at [337, 339] on link "Settings" at bounding box center [337, 345] width 107 height 25
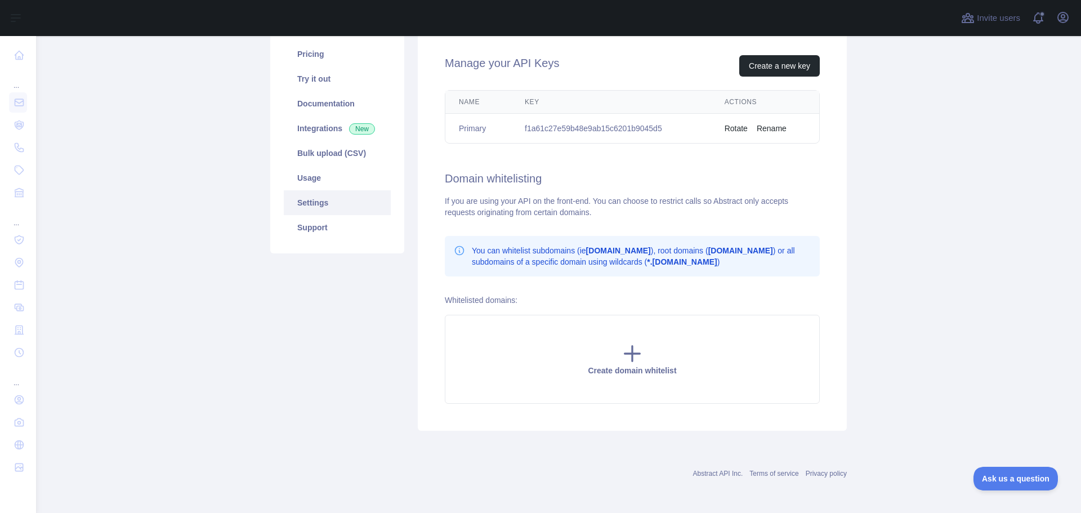
scroll to position [144, 0]
click at [772, 70] on button "Create a new key" at bounding box center [780, 64] width 81 height 21
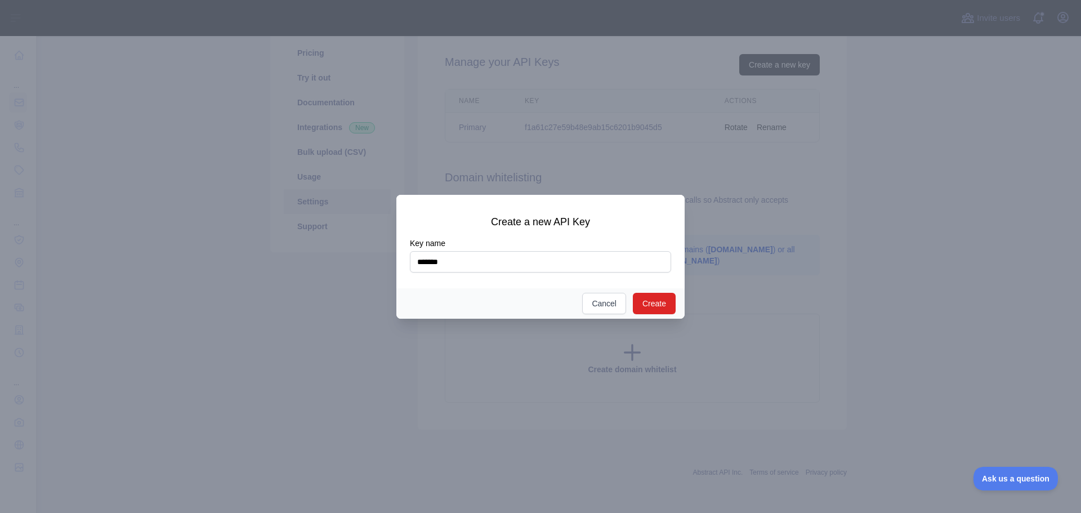
type input "*******"
click at [657, 307] on button "Create" at bounding box center [654, 303] width 43 height 21
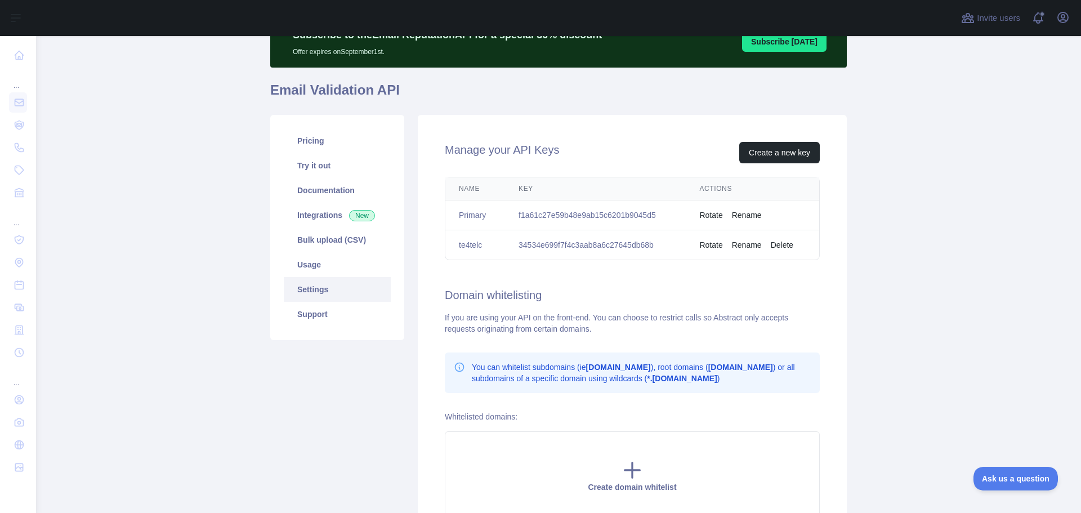
click at [710, 248] on button "Rotate" at bounding box center [711, 244] width 23 height 11
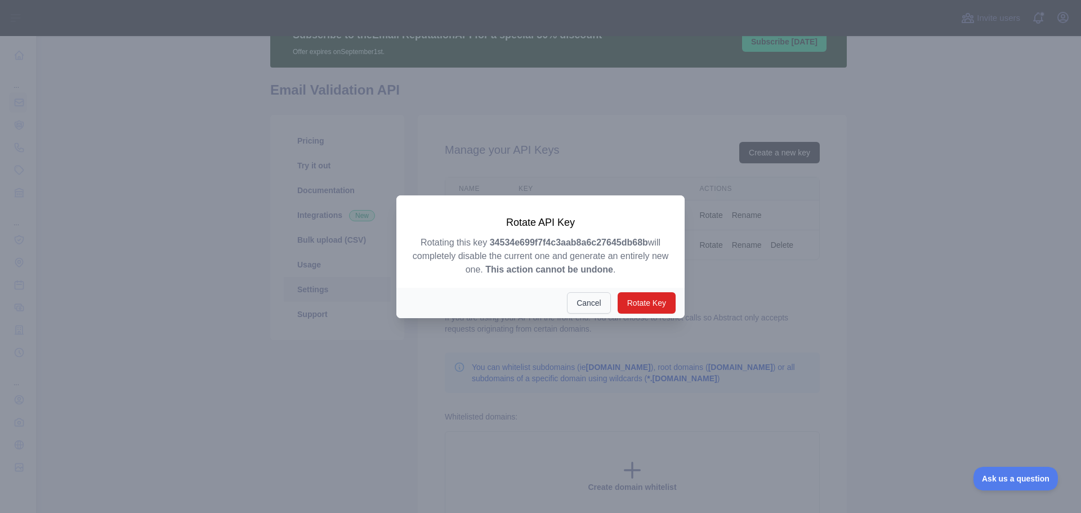
click at [598, 295] on button "Cancel" at bounding box center [589, 302] width 44 height 21
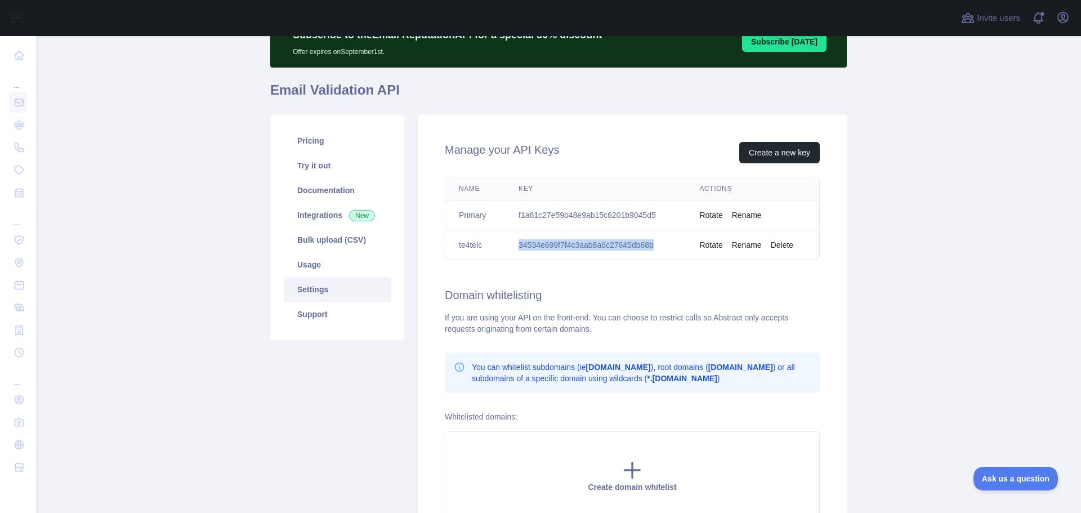
drag, startPoint x: 516, startPoint y: 246, endPoint x: 654, endPoint y: 248, distance: 137.5
click at [654, 248] on td "34534e699f7f4c3aab8a6c27645db68b" at bounding box center [595, 245] width 181 height 30
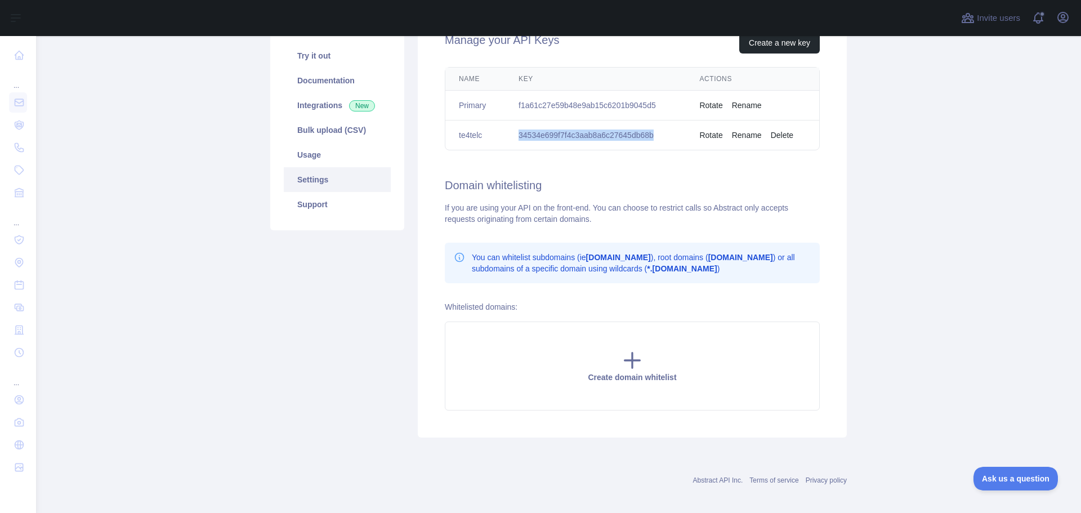
scroll to position [169, 0]
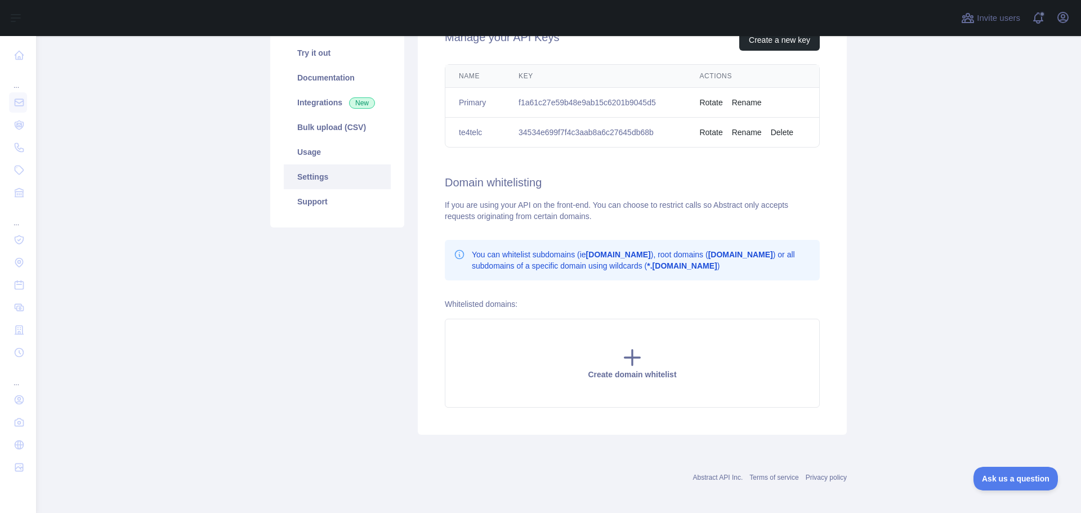
click at [573, 105] on td "f1a61c27e59b48e9ab15c6201b9045d5" at bounding box center [595, 103] width 181 height 30
copy td "f1a61c27e59b48e9ab15c6201b9045d5"
click at [703, 105] on button "Rotate" at bounding box center [711, 102] width 23 height 11
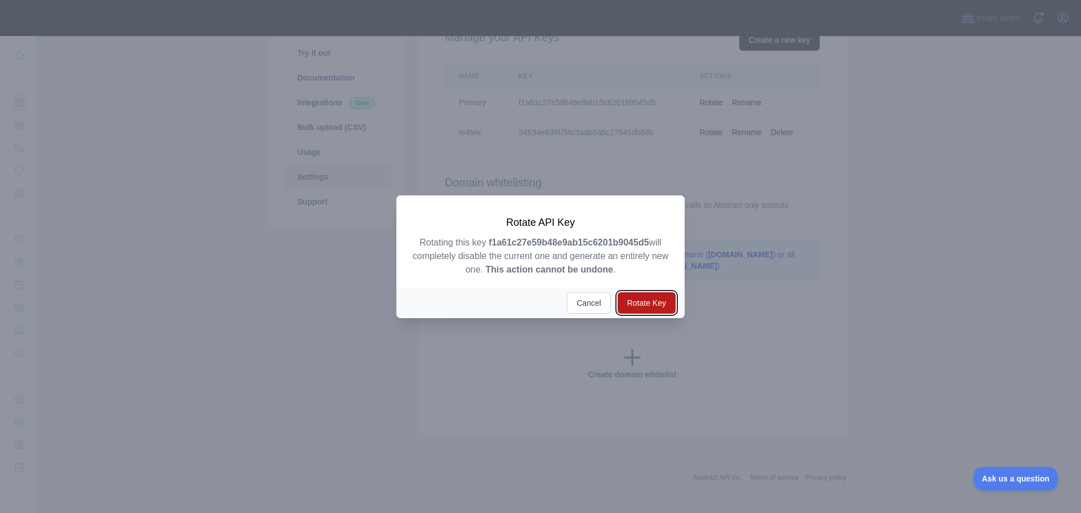
click at [652, 306] on button "Rotate Key" at bounding box center [647, 302] width 58 height 21
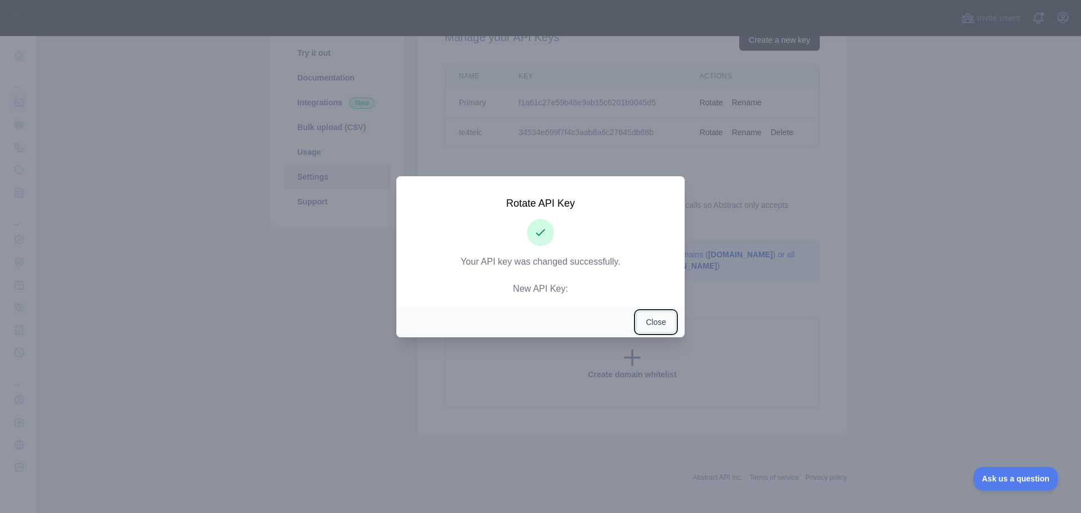
click at [660, 321] on button "Close" at bounding box center [655, 321] width 39 height 21
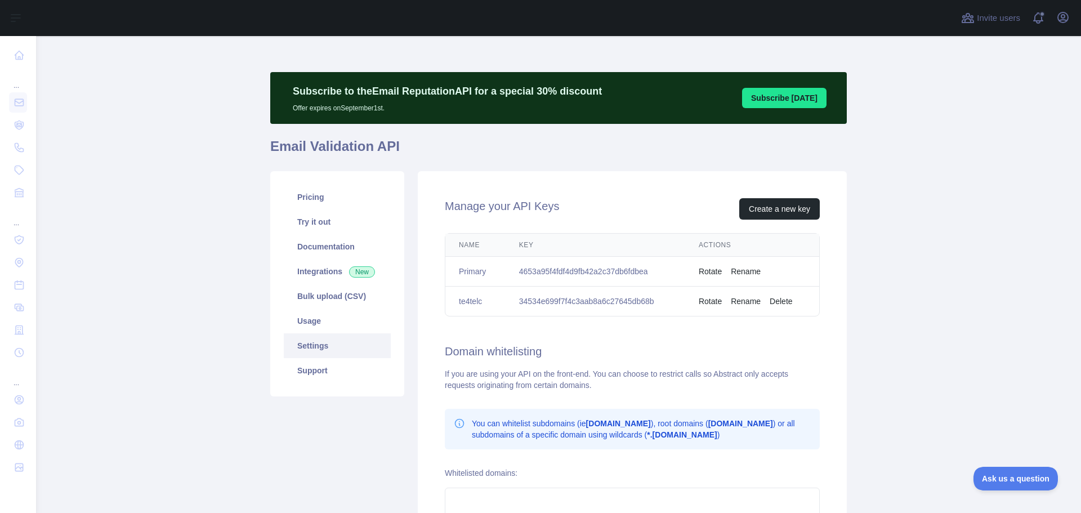
click at [770, 303] on button "Delete" at bounding box center [781, 301] width 23 height 11
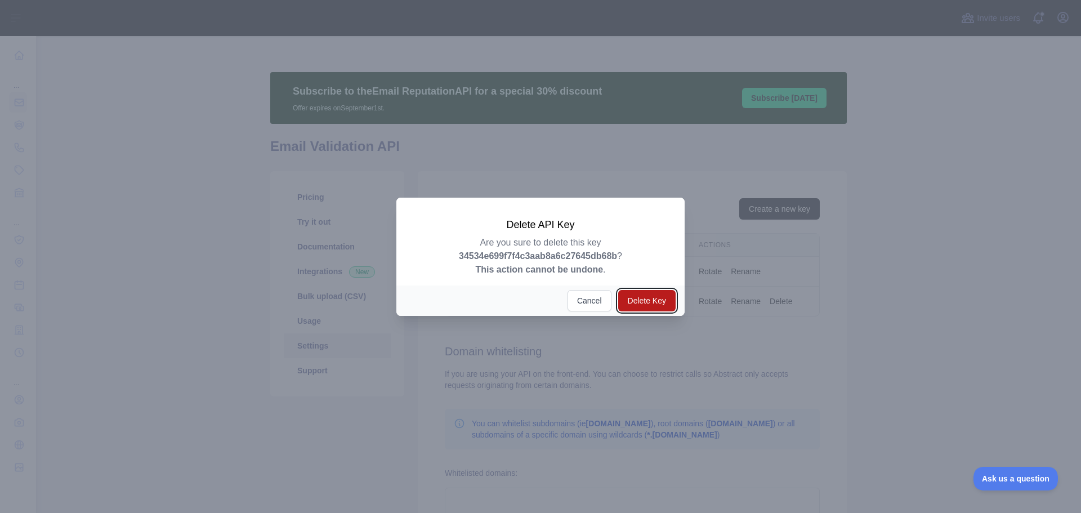
click at [653, 301] on button "Delete Key" at bounding box center [646, 300] width 57 height 21
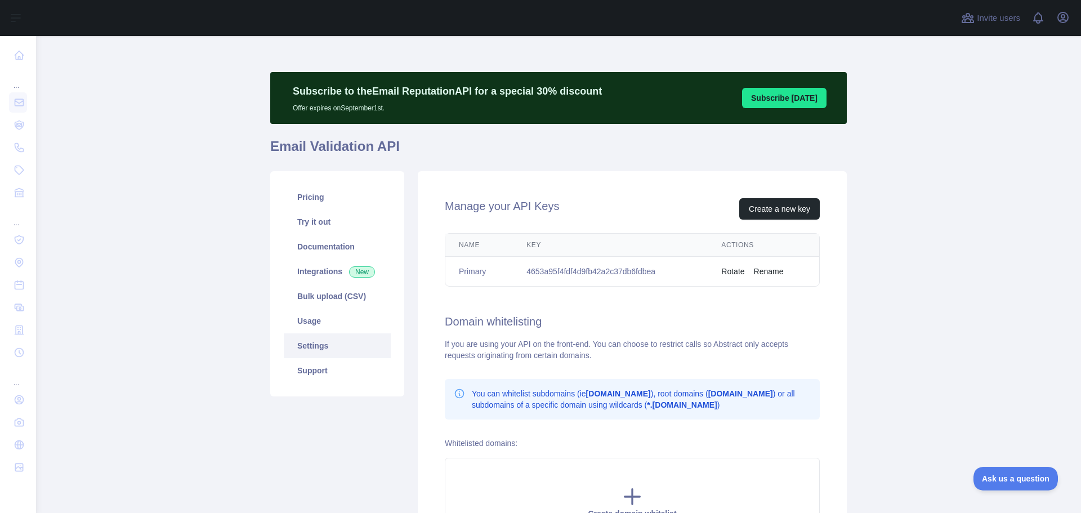
click at [628, 271] on td "4653a95f4fdf4d9fb42a2c37db6fdbea" at bounding box center [610, 272] width 195 height 30
copy td "4653a95f4fdf4d9fb42a2c37db6fdbea"
